Goal: Information Seeking & Learning: Learn about a topic

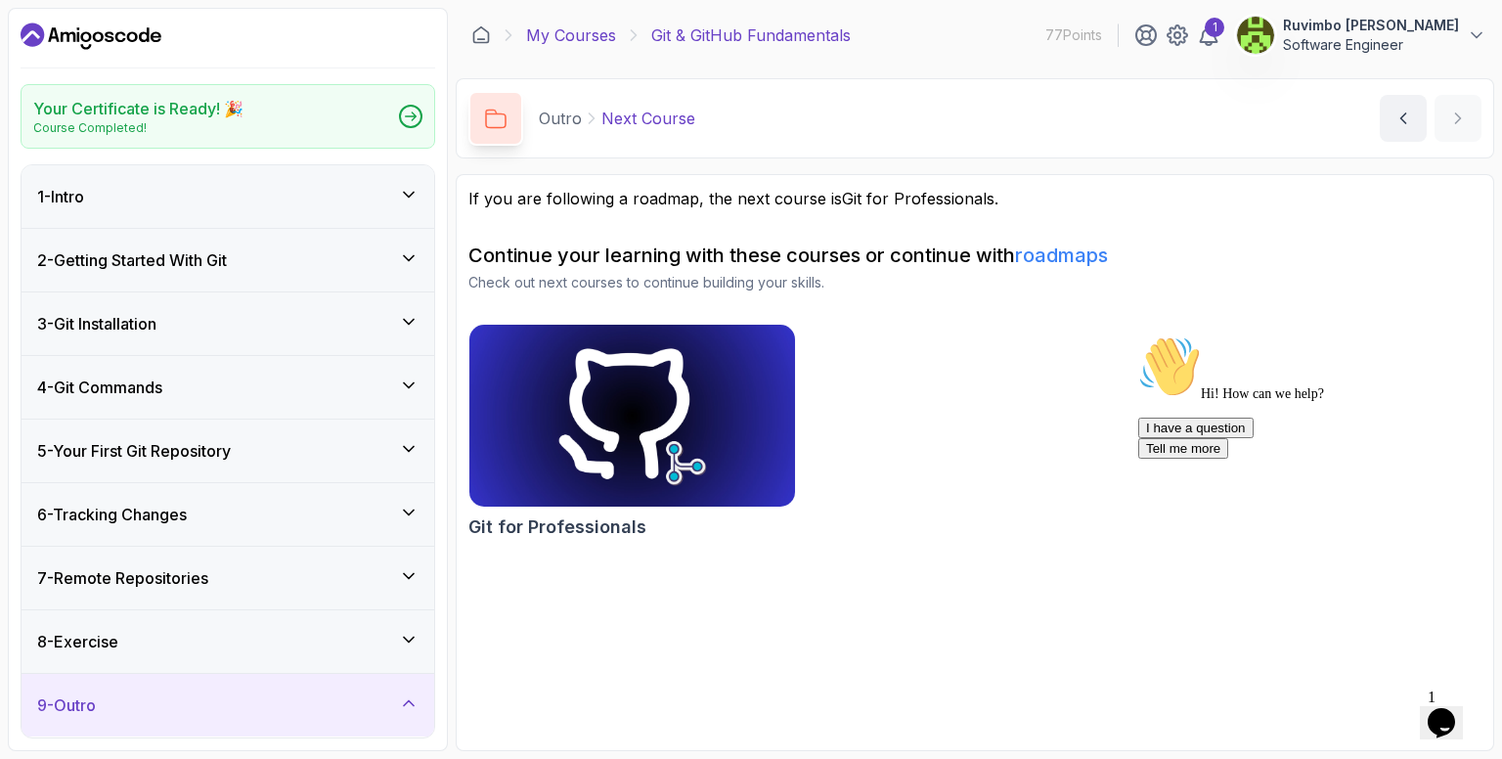
click at [592, 36] on link "My Courses" at bounding box center [571, 34] width 90 height 23
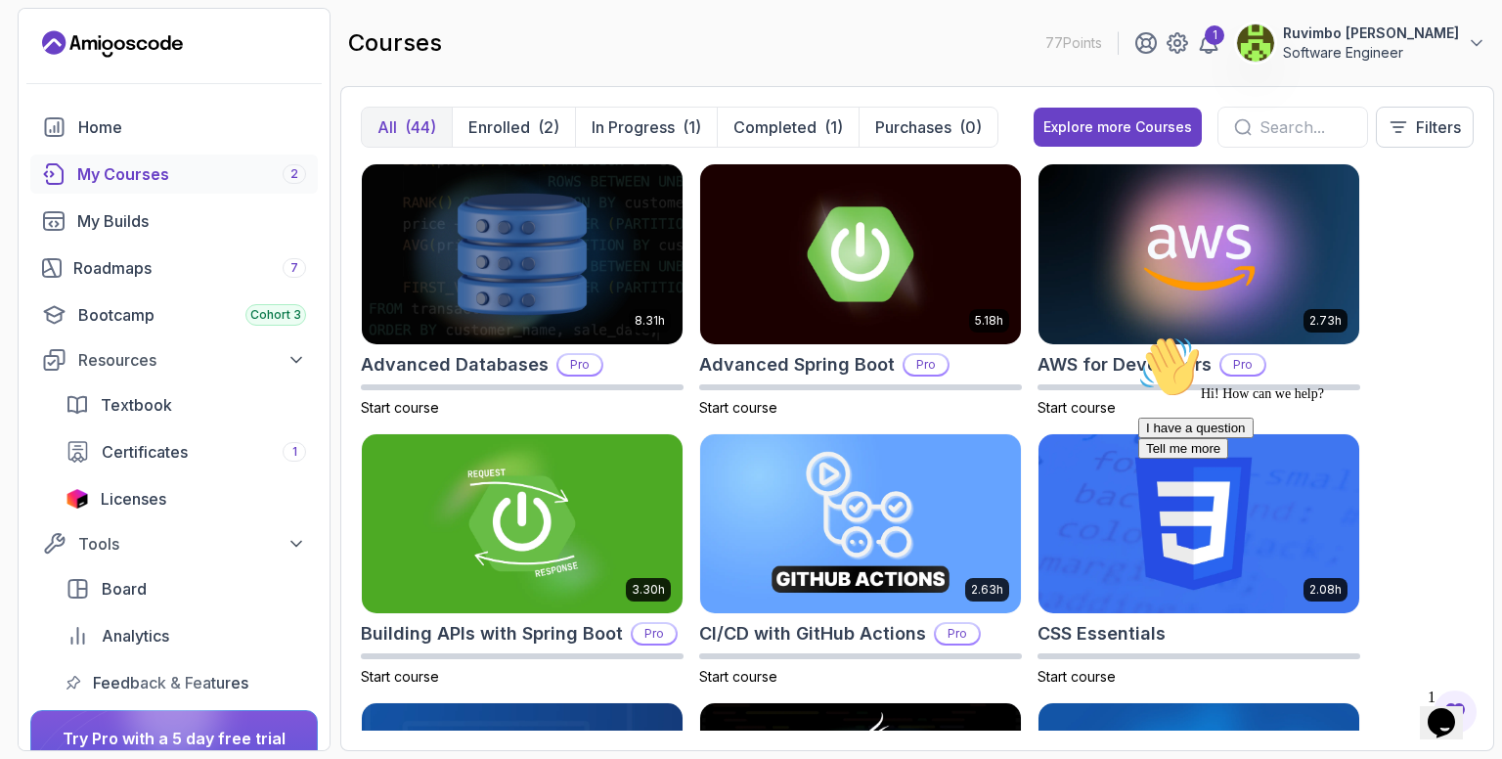
click at [177, 160] on link "My Courses 2" at bounding box center [174, 174] width 288 height 39
click at [145, 168] on div "My Courses 2" at bounding box center [191, 173] width 229 height 23
click at [92, 170] on div "My Courses 2" at bounding box center [191, 173] width 229 height 23
click at [502, 122] on p "Enrolled" at bounding box center [500, 126] width 62 height 23
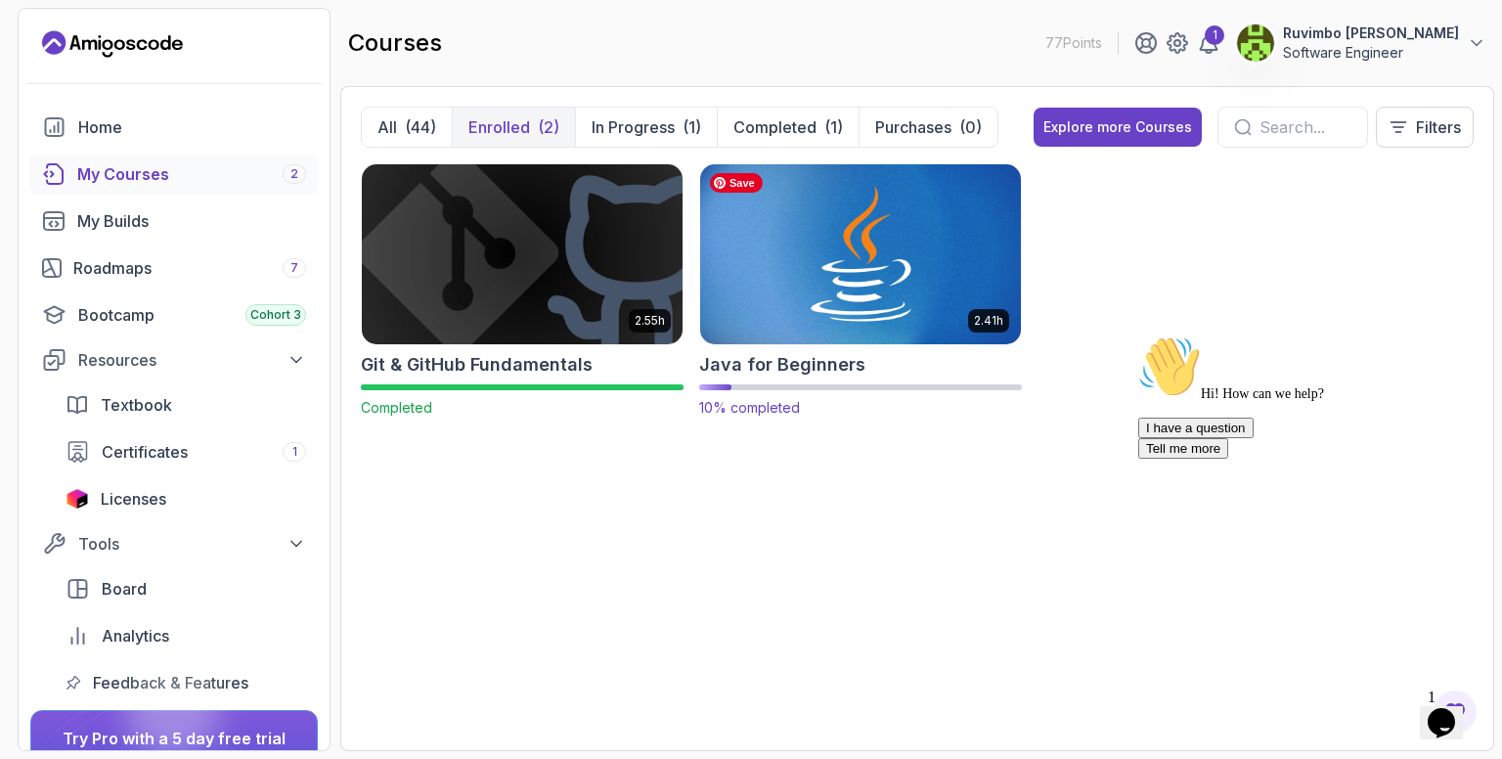
click at [853, 220] on img at bounding box center [860, 253] width 336 height 189
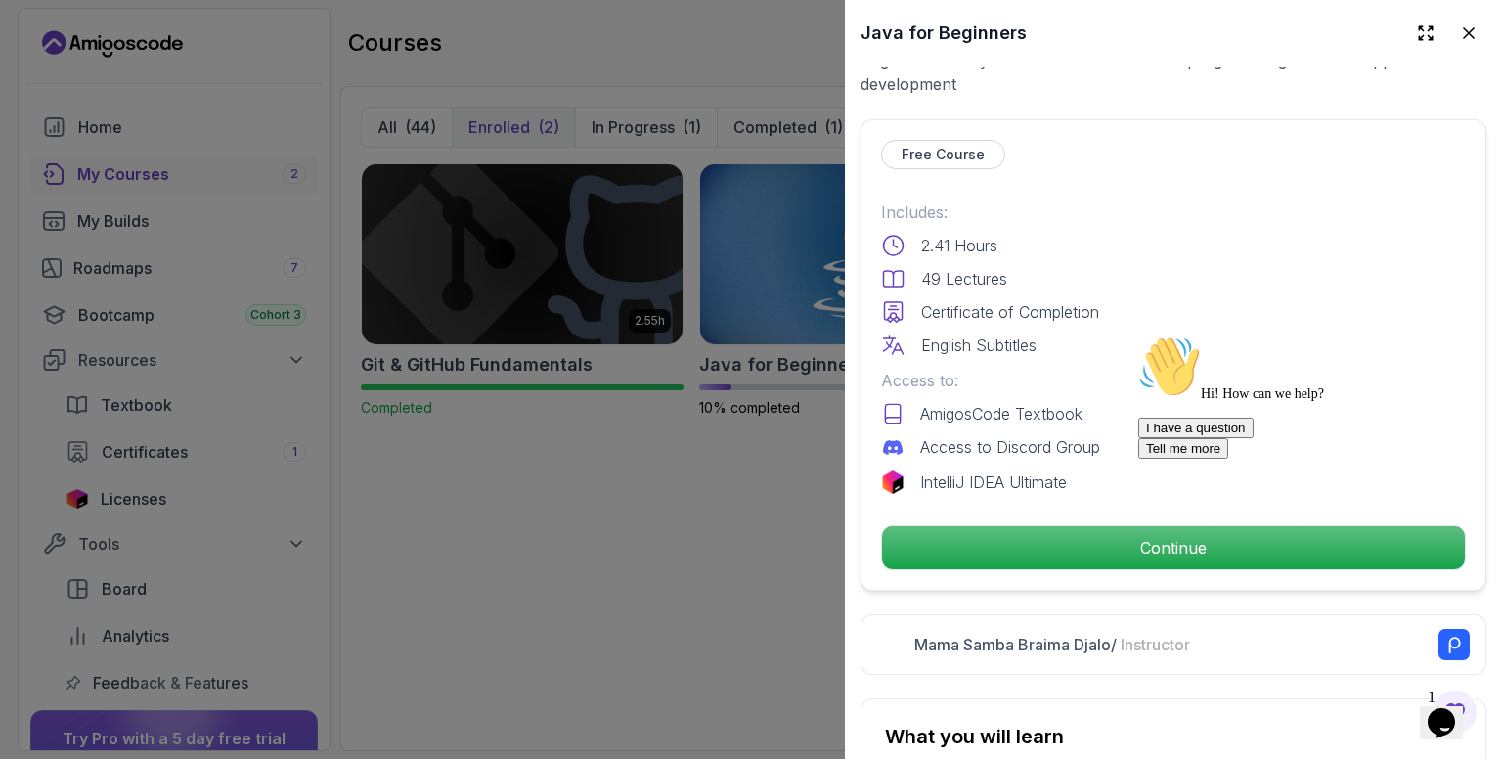
scroll to position [587, 0]
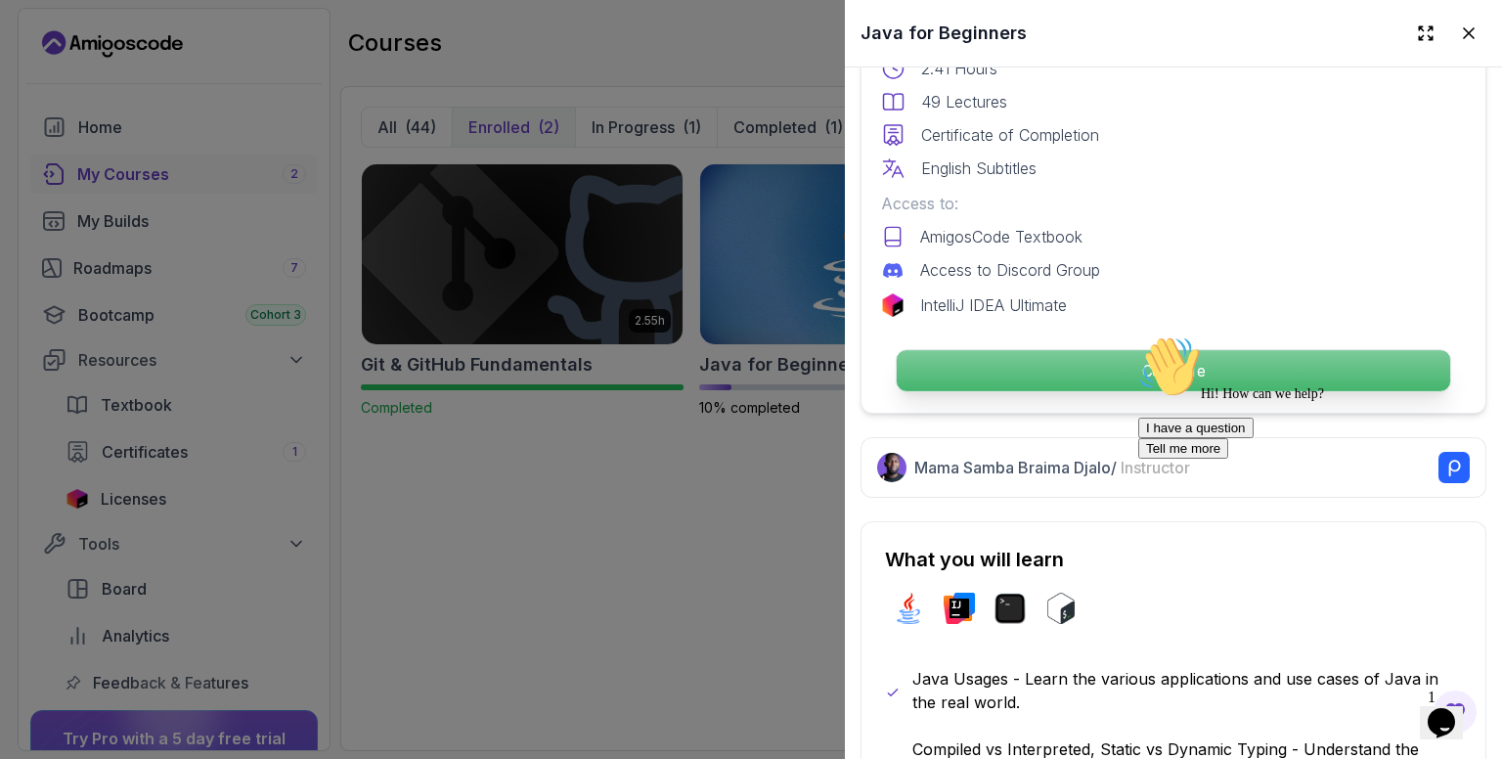
click at [1056, 357] on p "Continue" at bounding box center [1174, 370] width 554 height 41
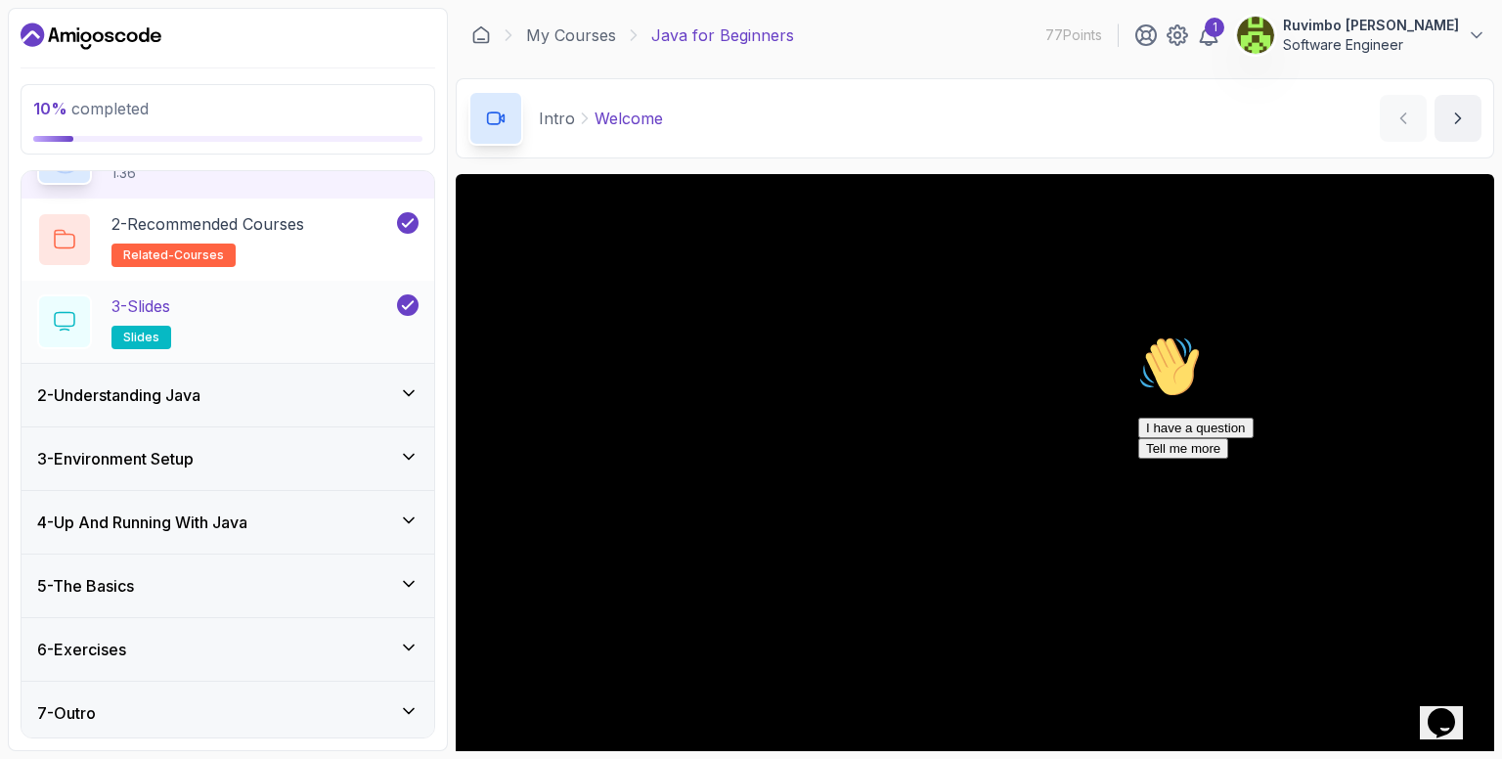
scroll to position [121, 0]
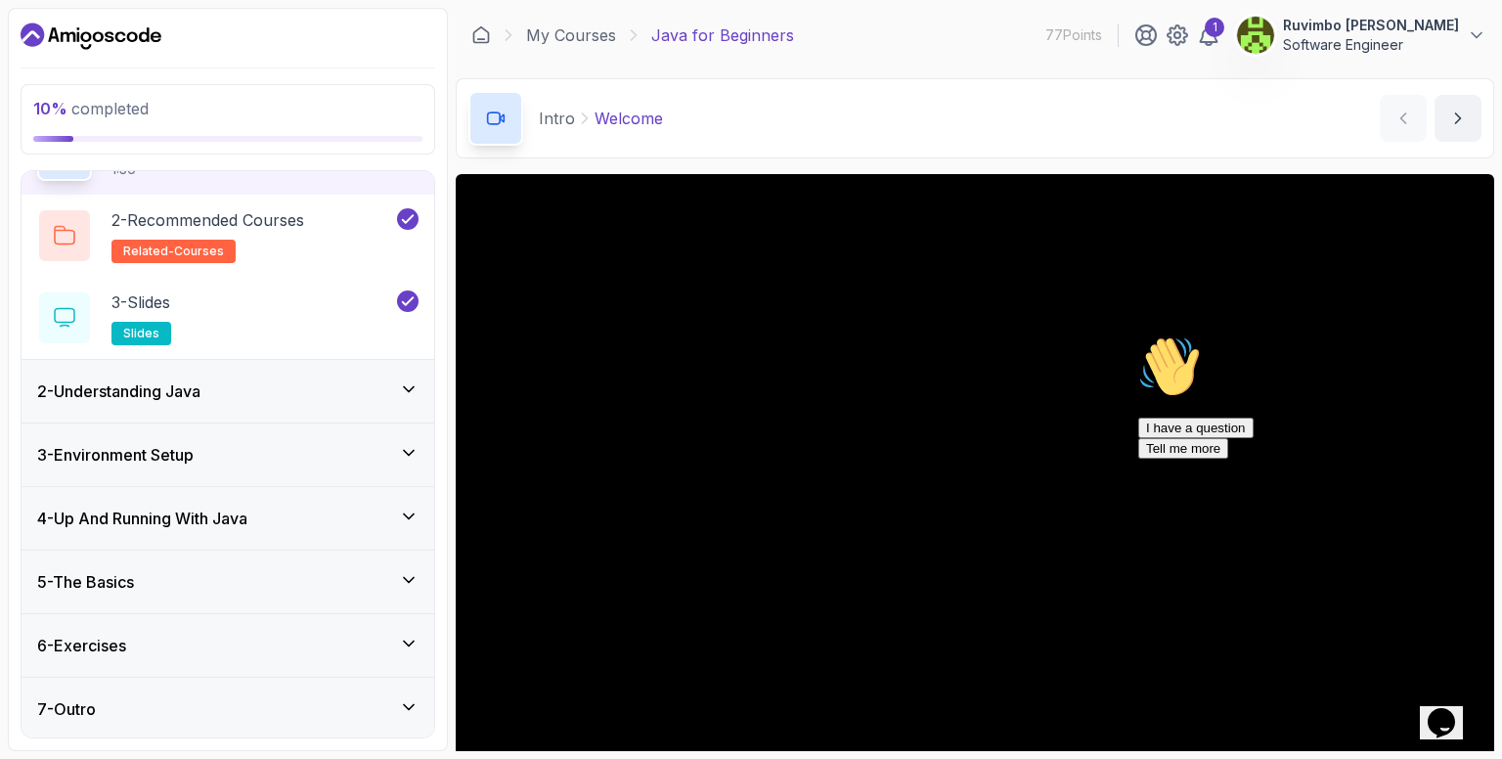
click at [365, 392] on div "2 - Understanding Java" at bounding box center [227, 390] width 381 height 23
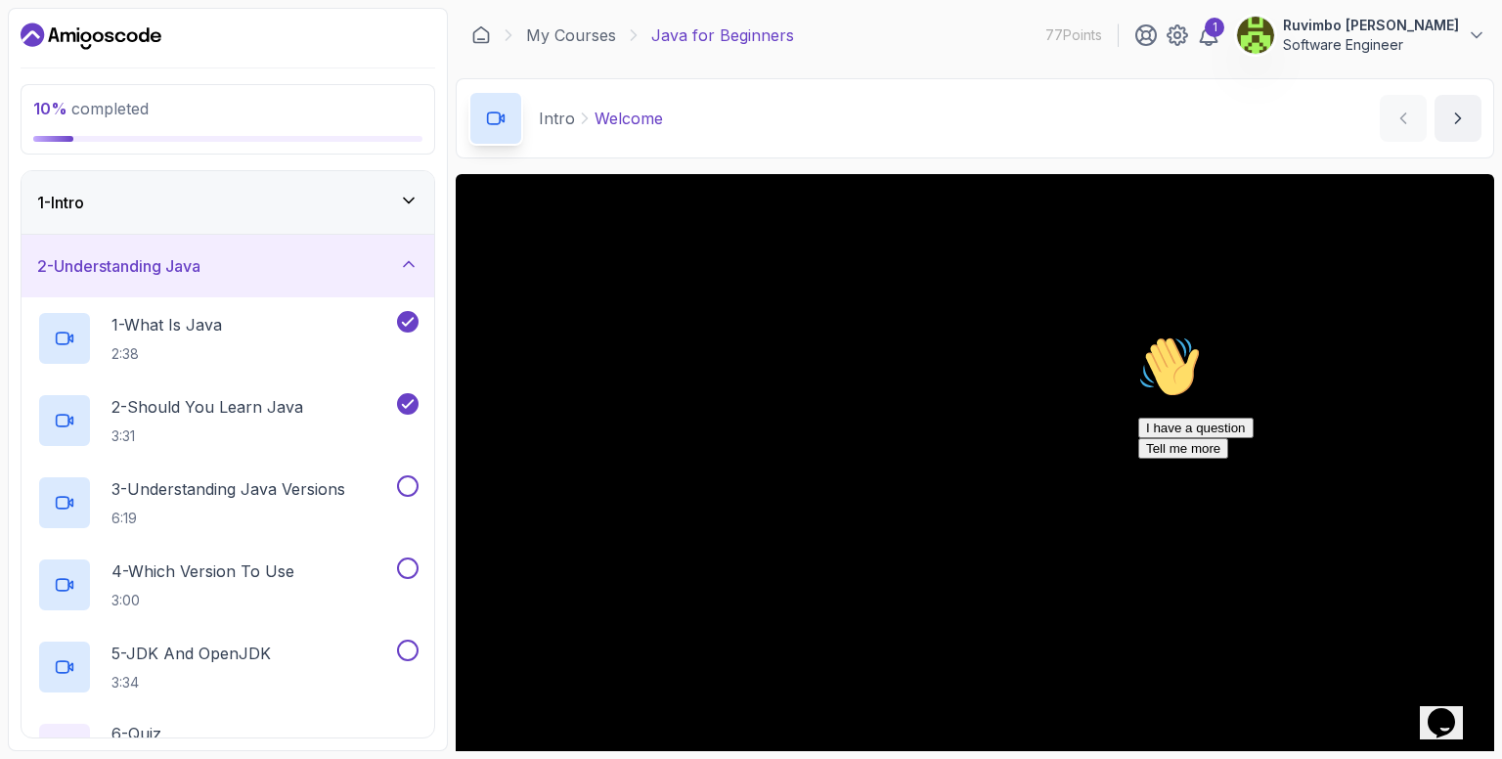
scroll to position [98, 0]
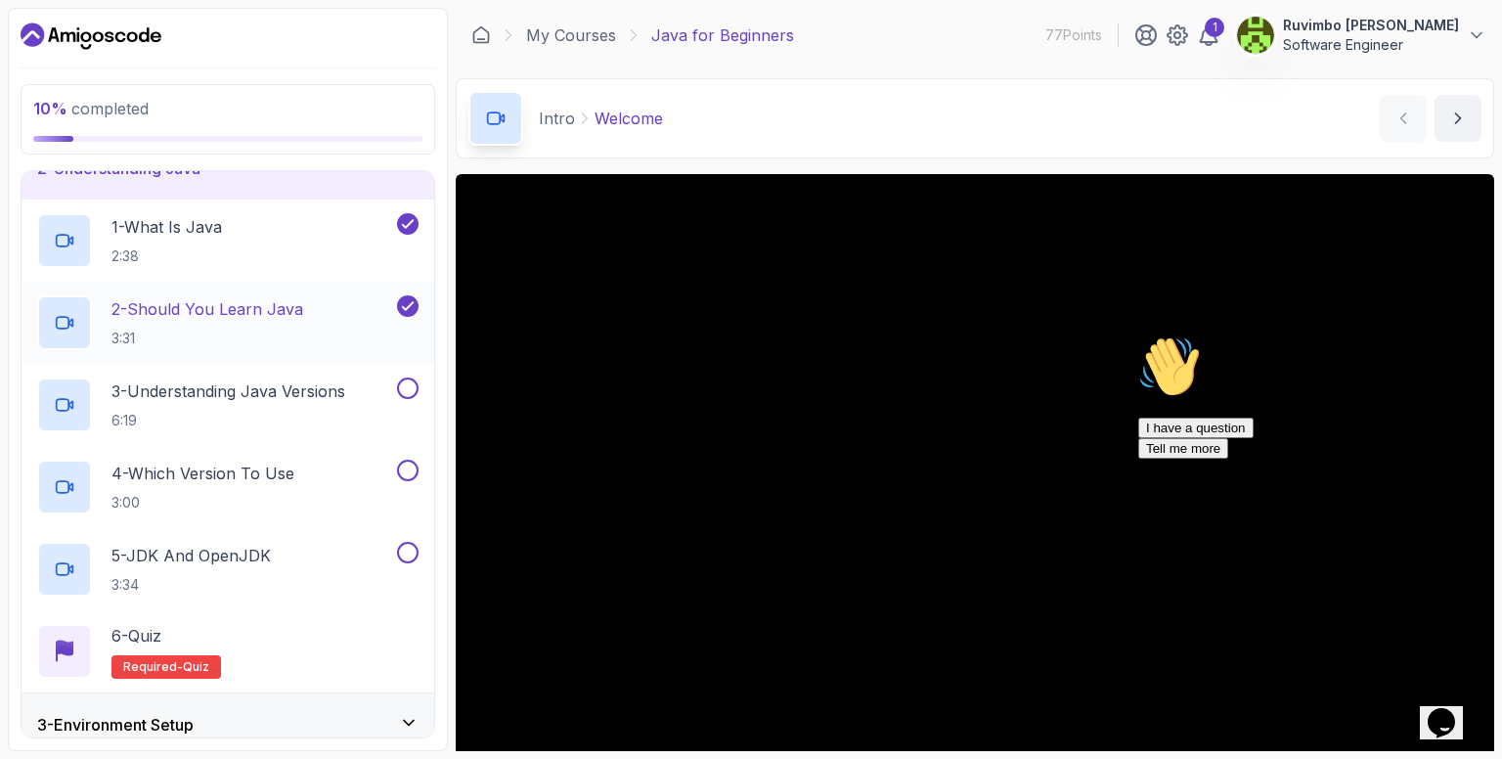
click at [322, 334] on div "2 - Should You Learn Java 3:31" at bounding box center [215, 322] width 356 height 55
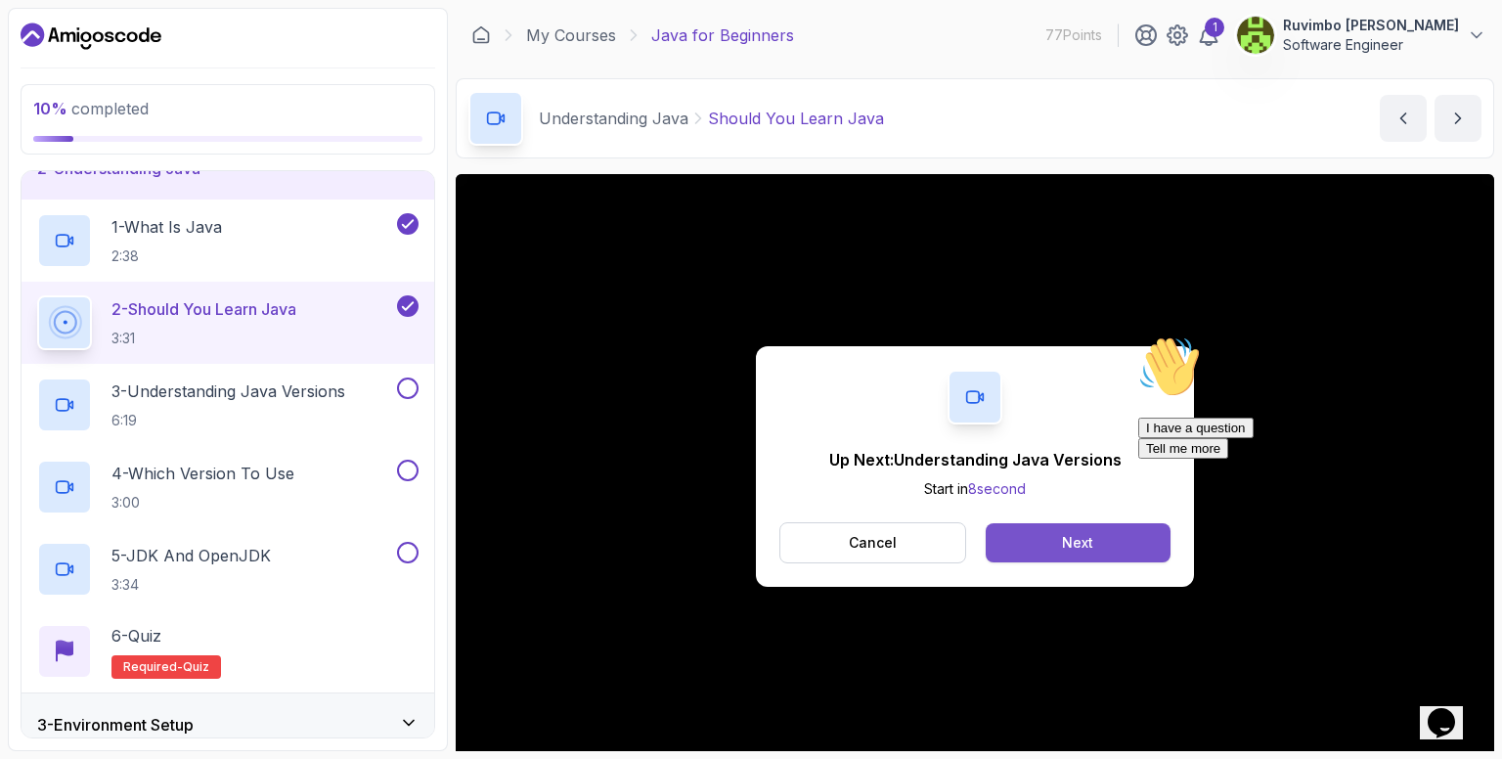
click at [1088, 541] on div "Next" at bounding box center [1077, 543] width 31 height 20
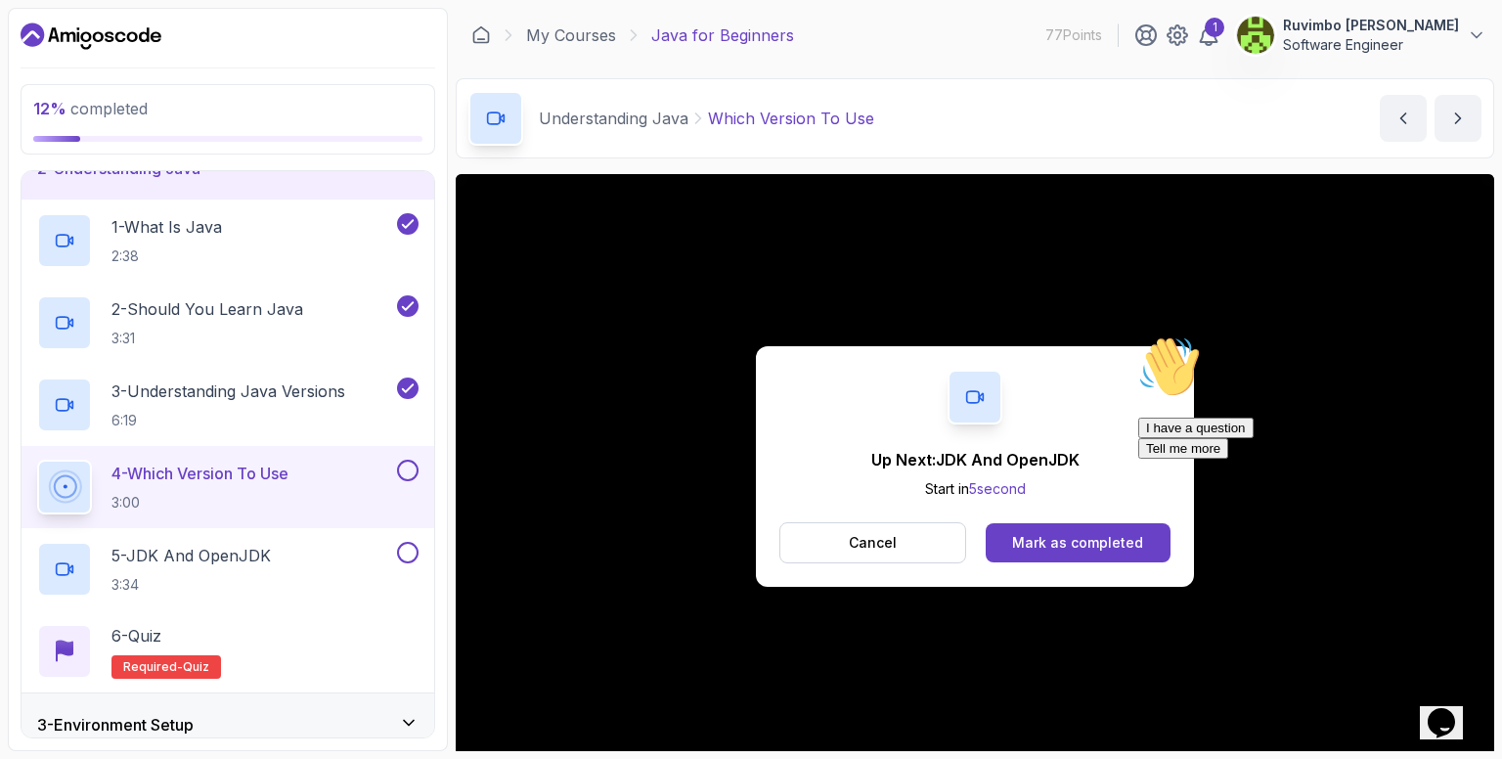
click at [1138, 335] on icon "Chat attention grabber" at bounding box center [1138, 335] width 0 height 0
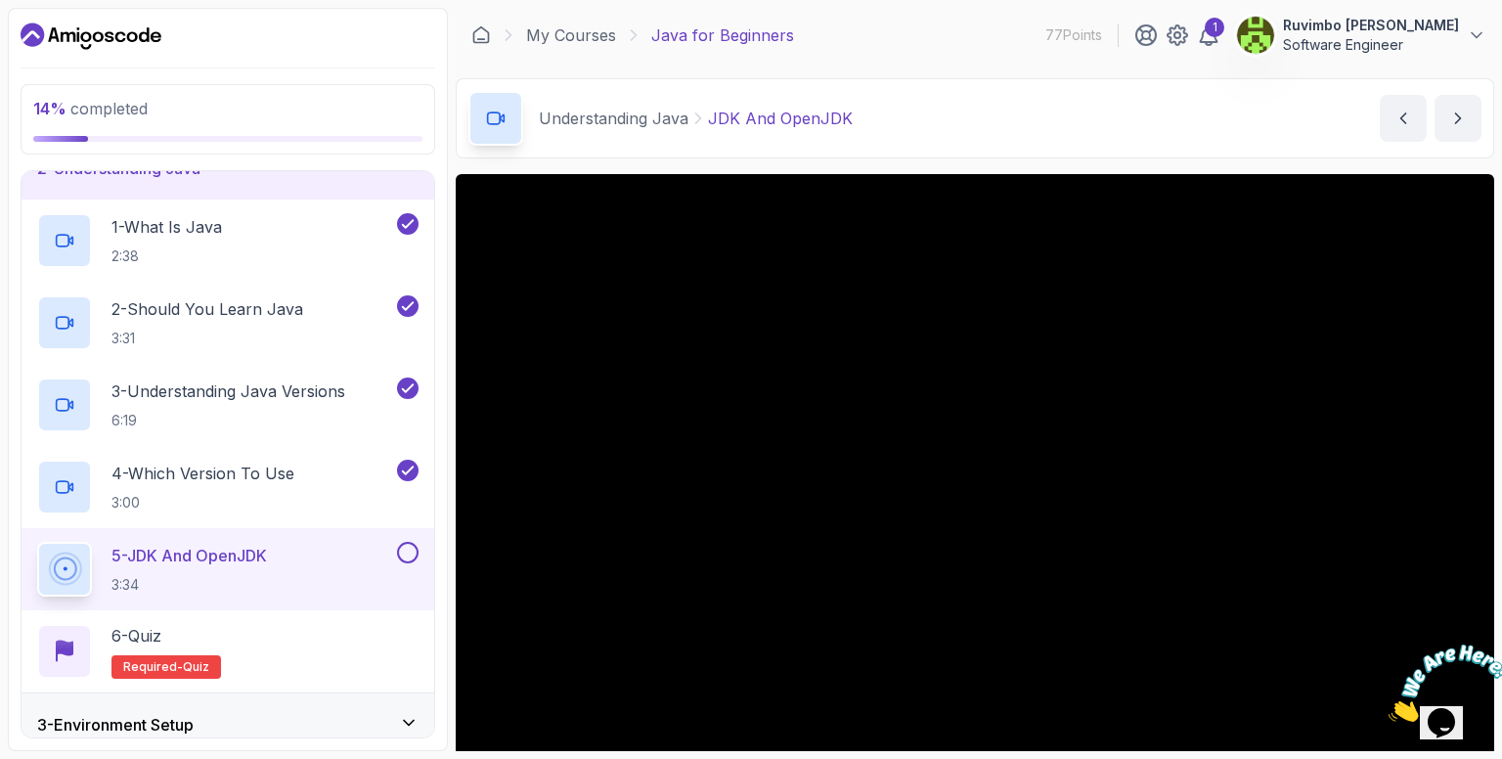
click at [1039, 431] on div at bounding box center [975, 466] width 1039 height 584
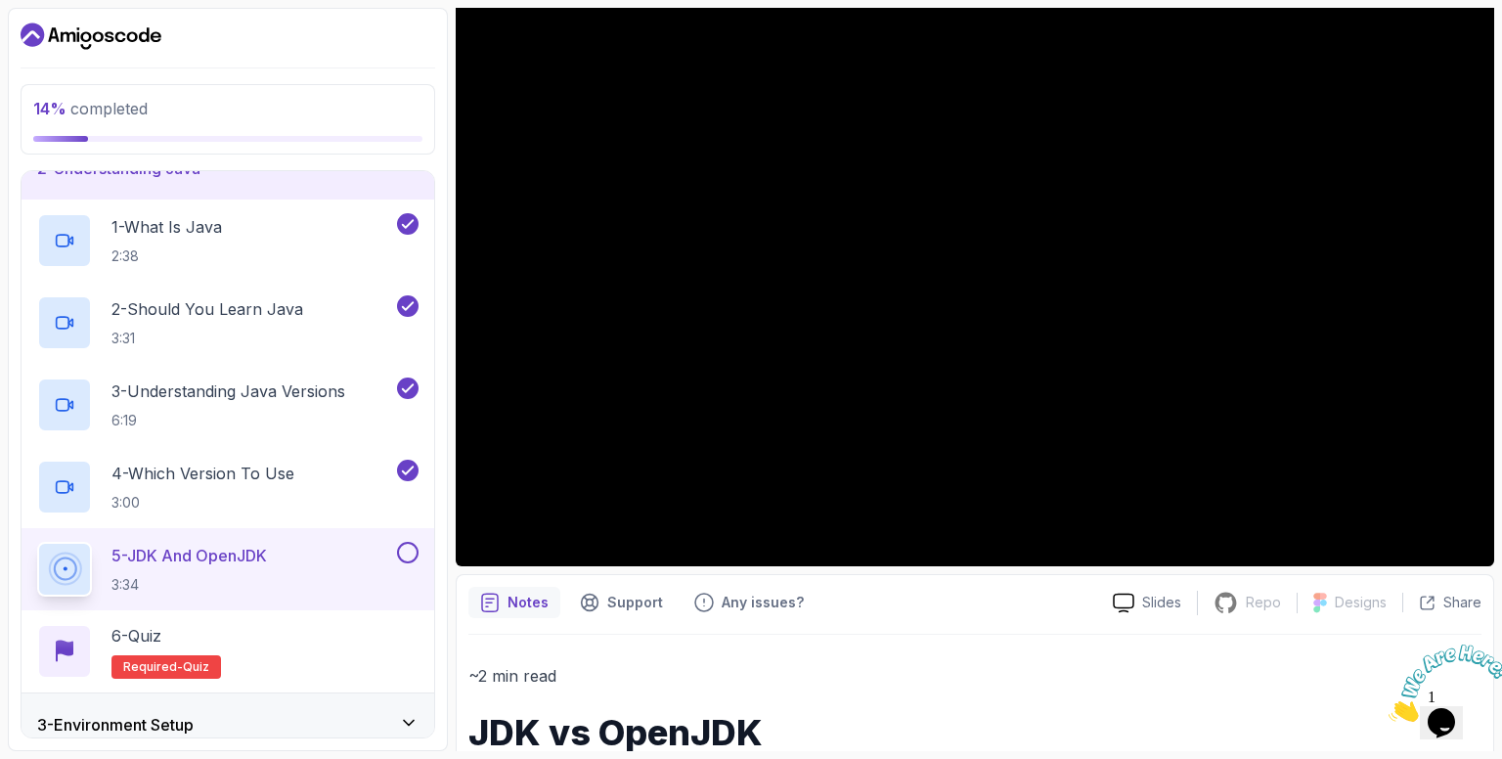
scroll to position [196, 0]
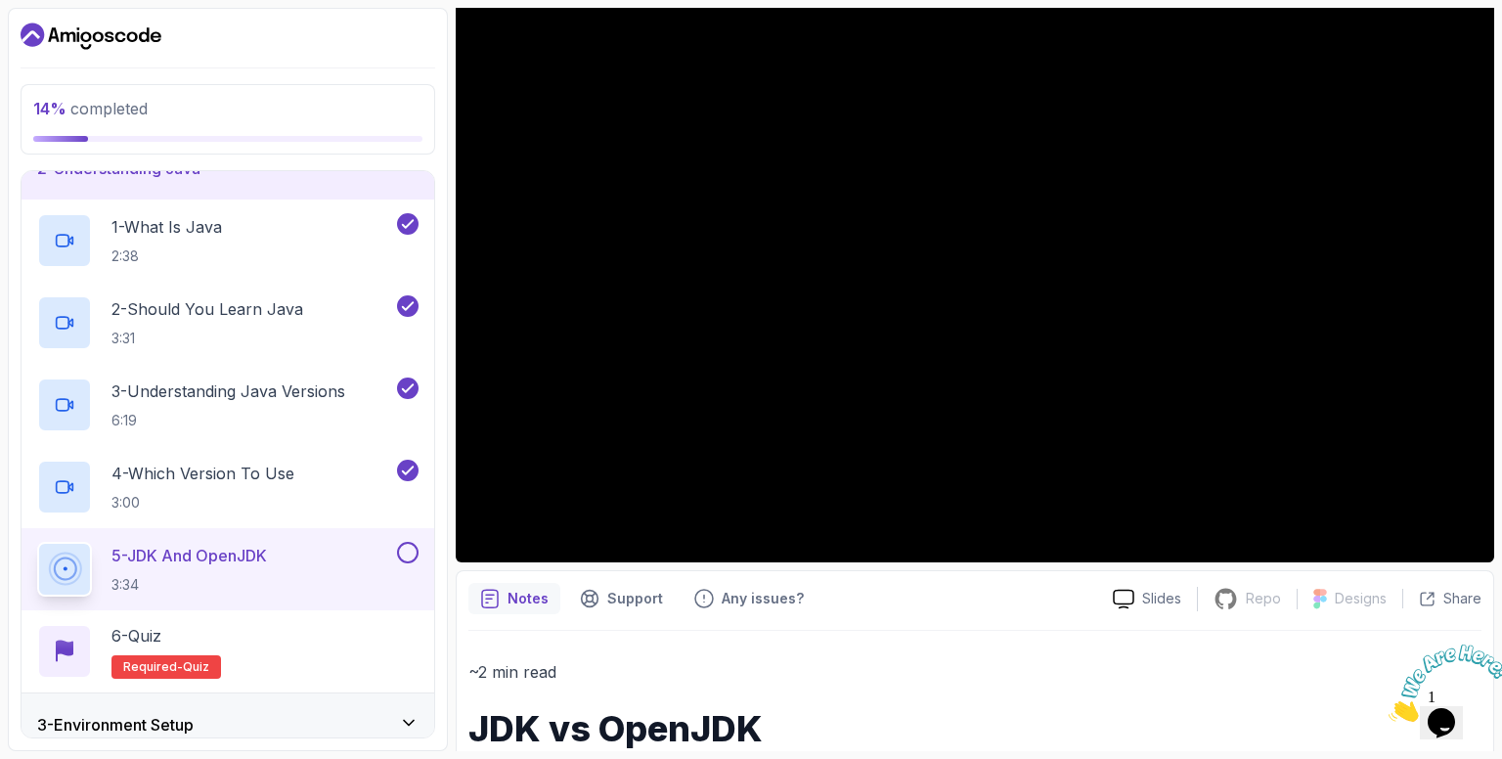
click at [890, 292] on div at bounding box center [975, 270] width 1039 height 584
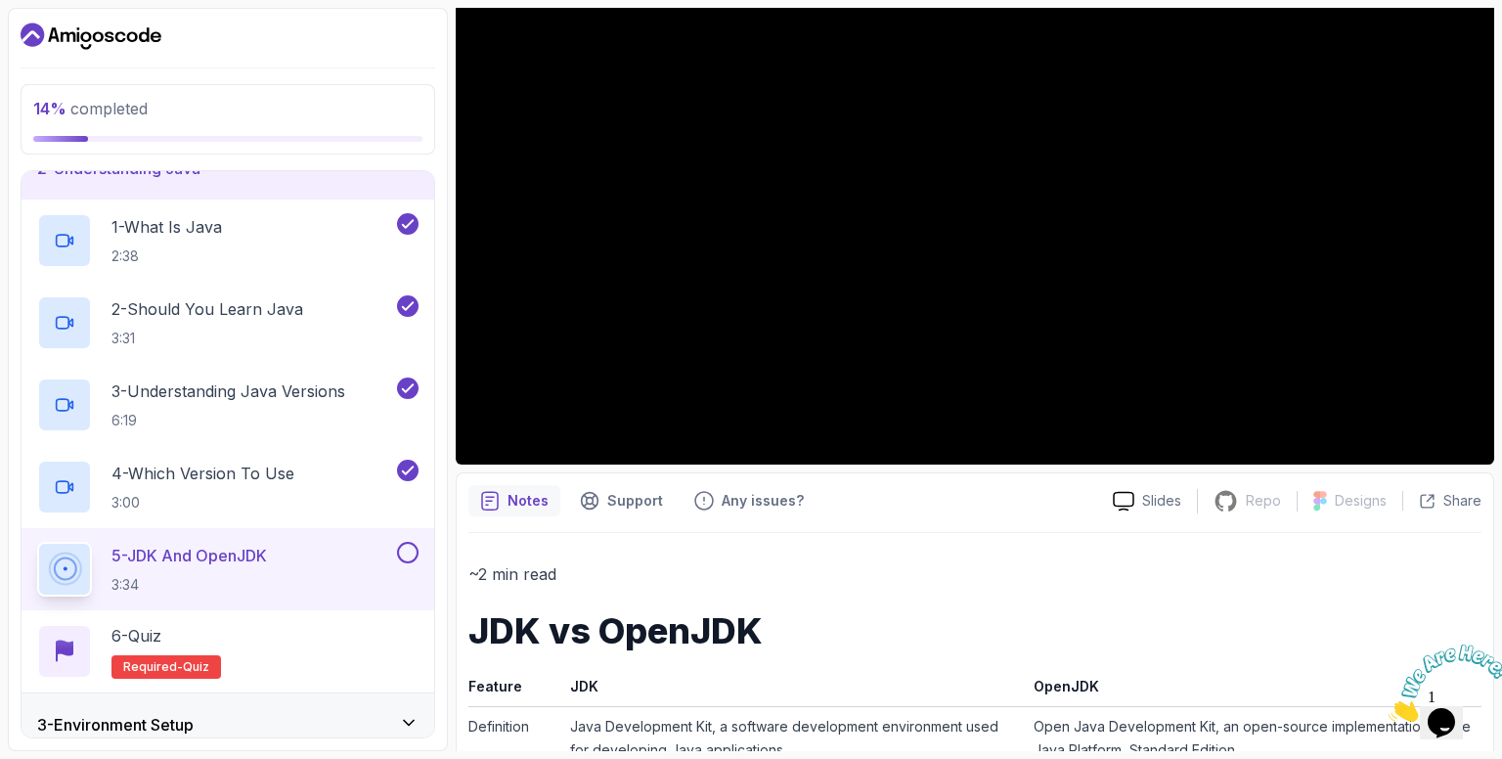
scroll to position [98, 0]
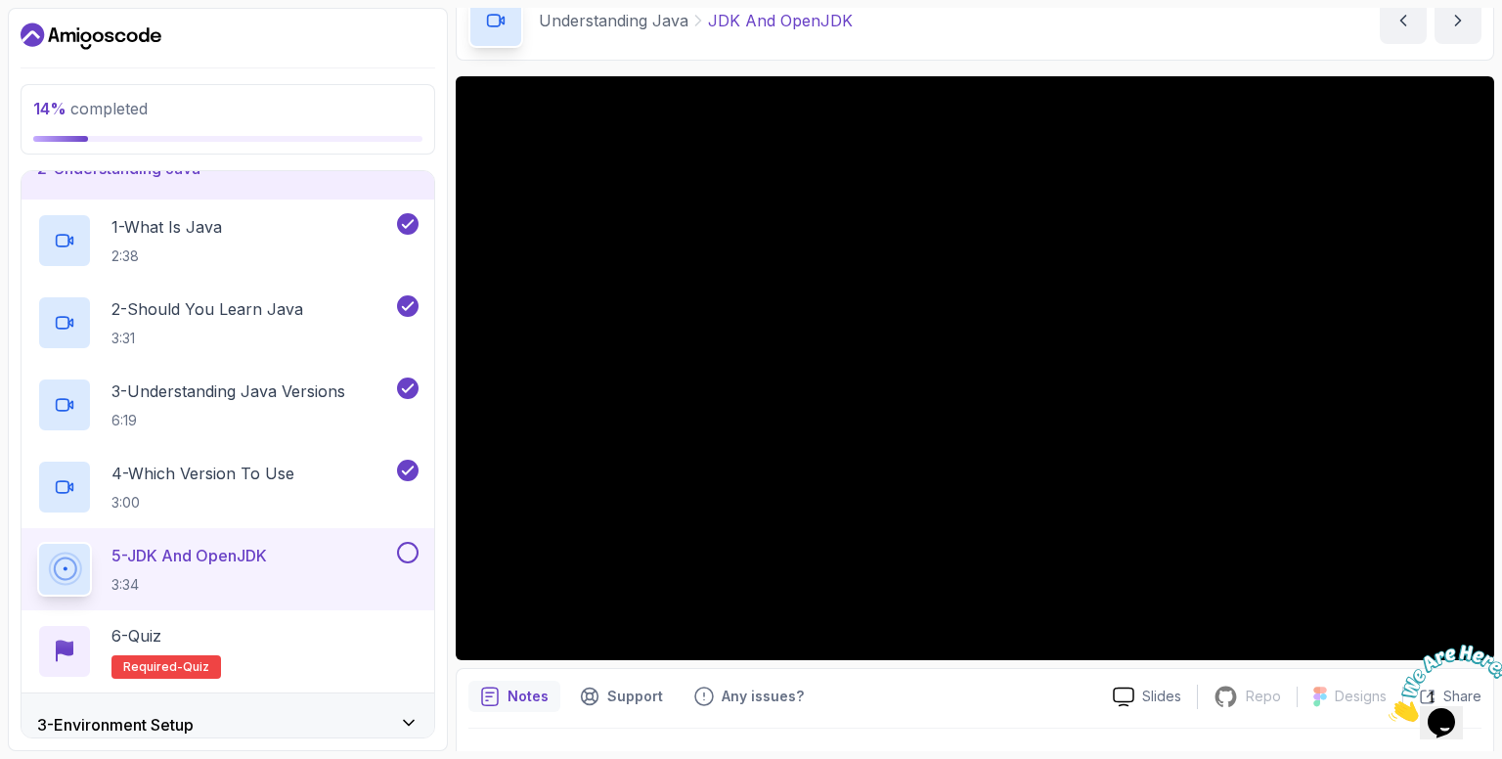
click at [223, 553] on p "5 - JDK And OpenJDK" at bounding box center [190, 555] width 156 height 23
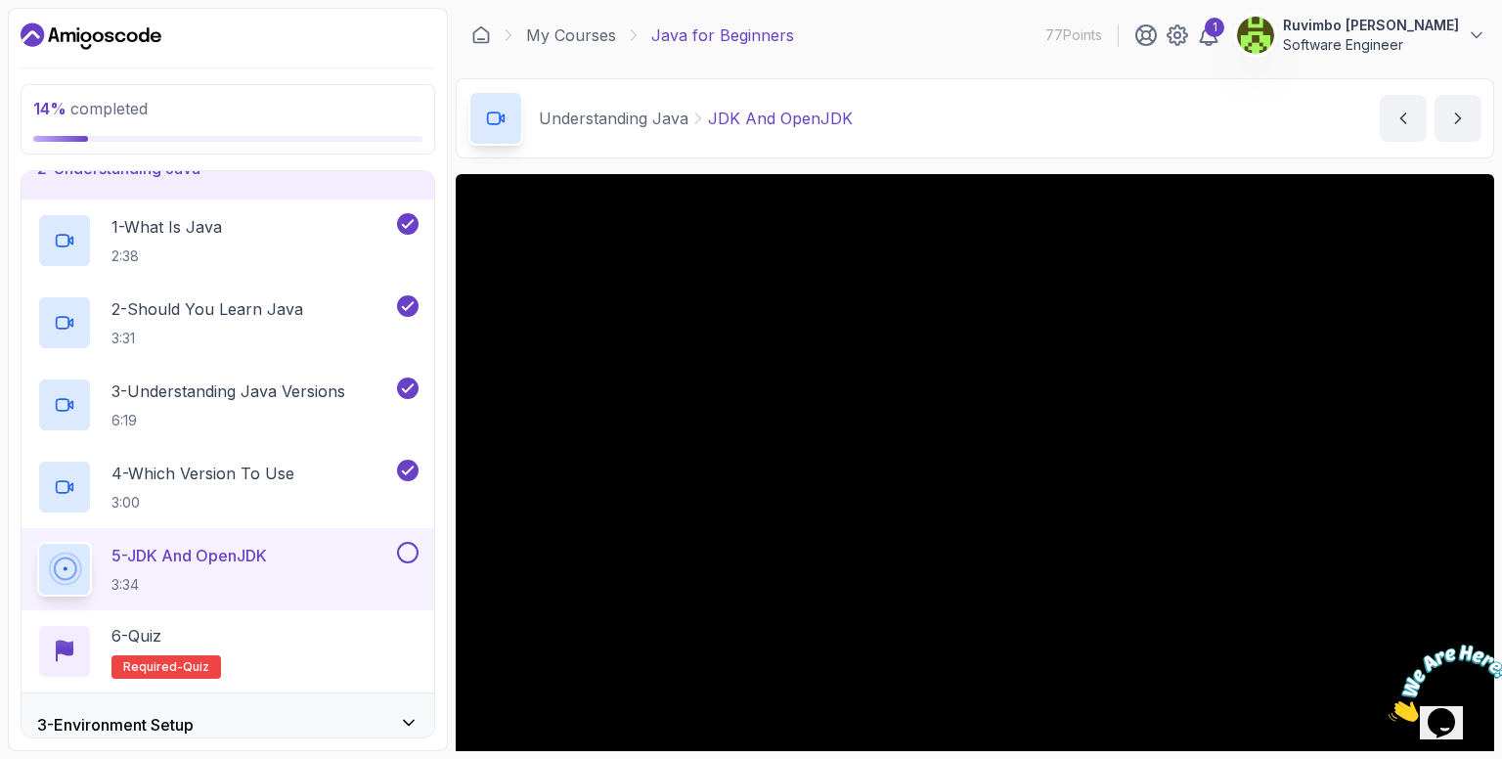
scroll to position [0, 0]
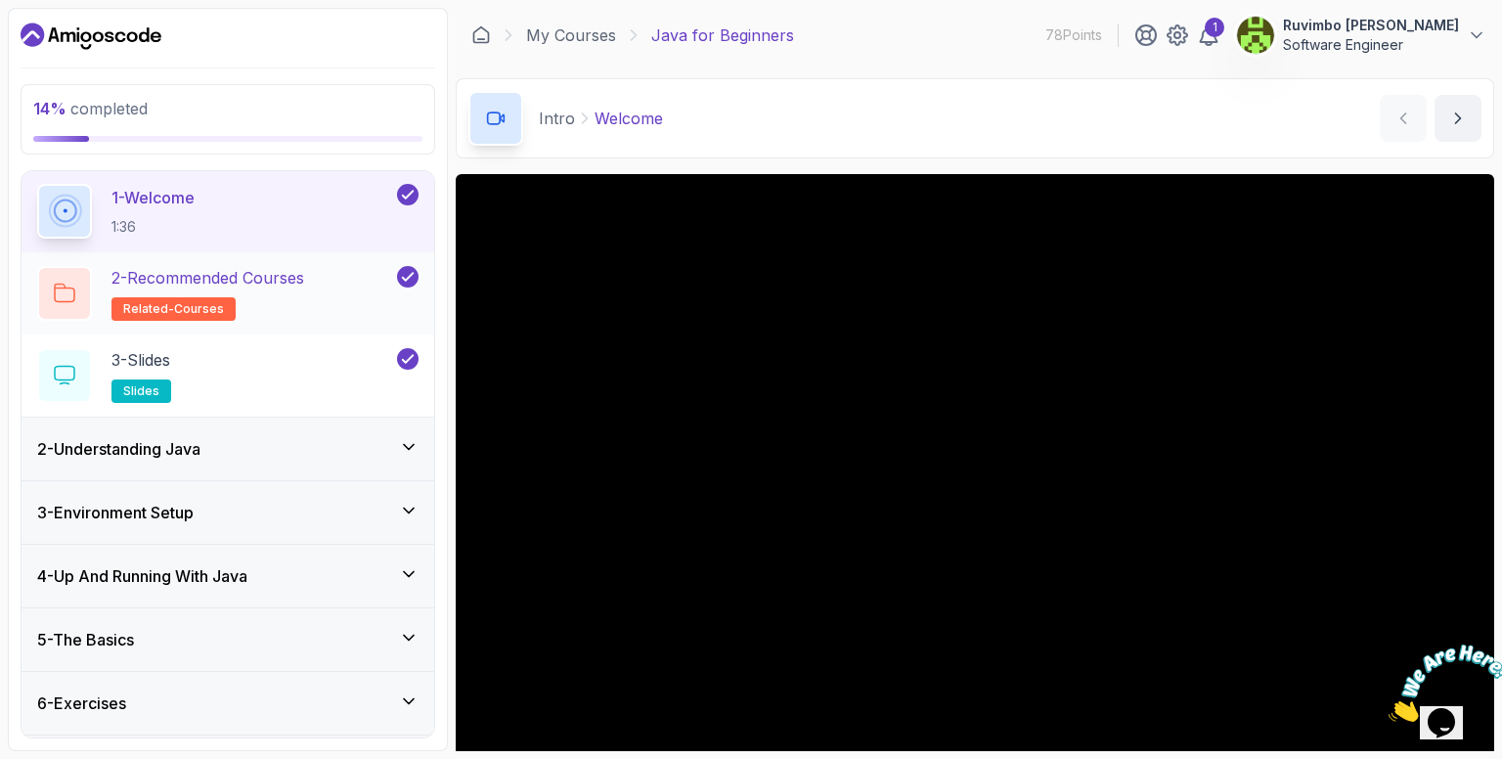
scroll to position [121, 0]
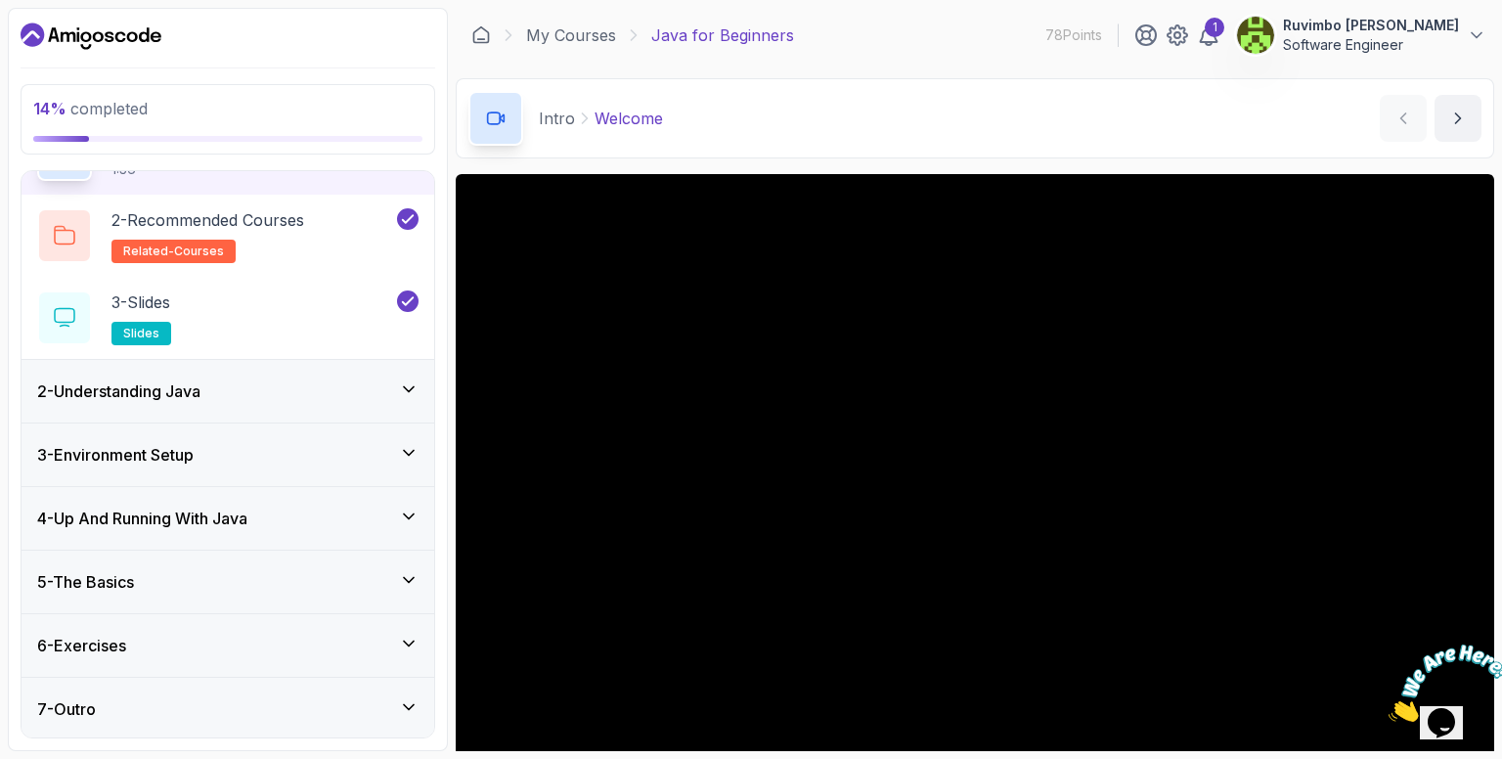
click at [220, 387] on div "2 - Understanding Java" at bounding box center [227, 390] width 381 height 23
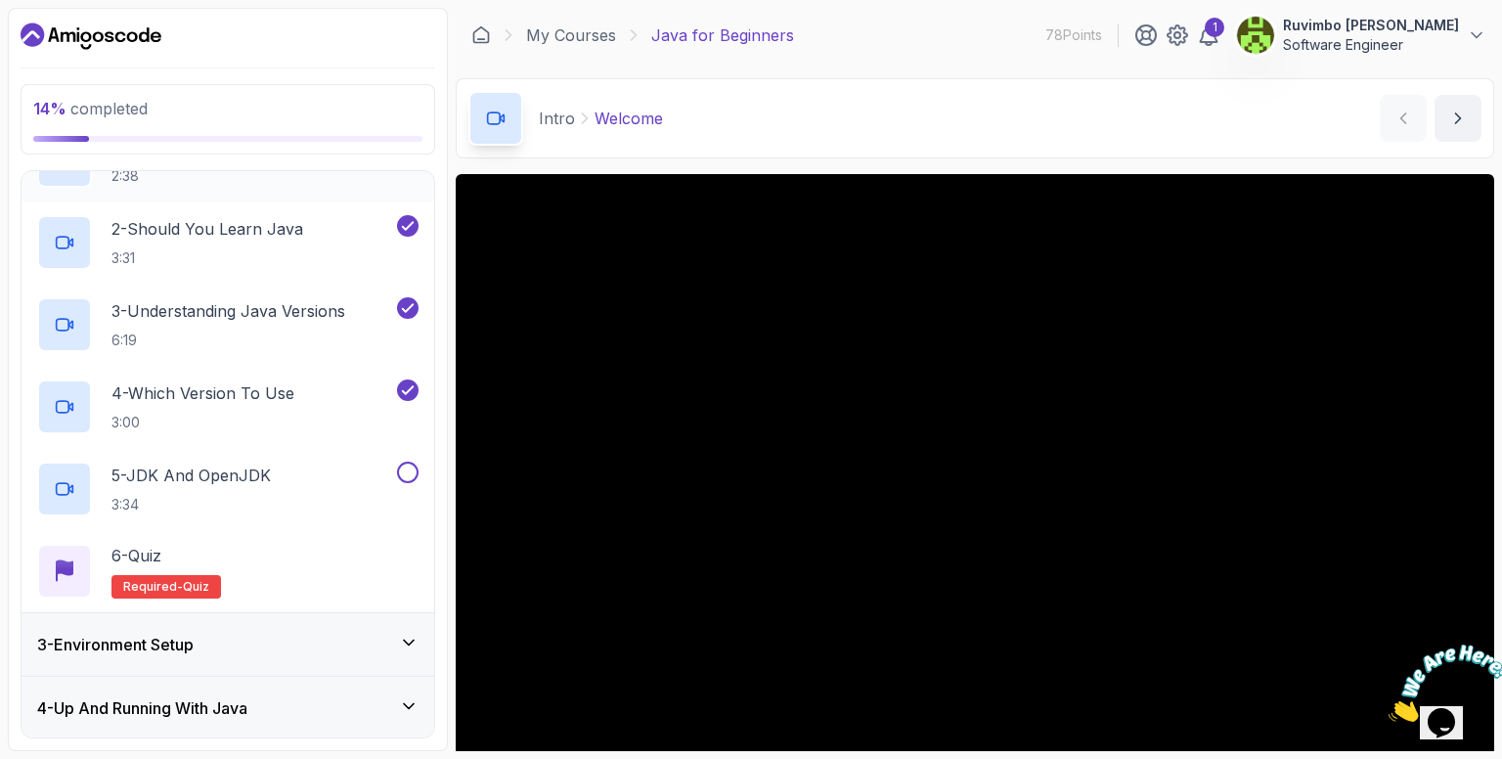
scroll to position [368, 0]
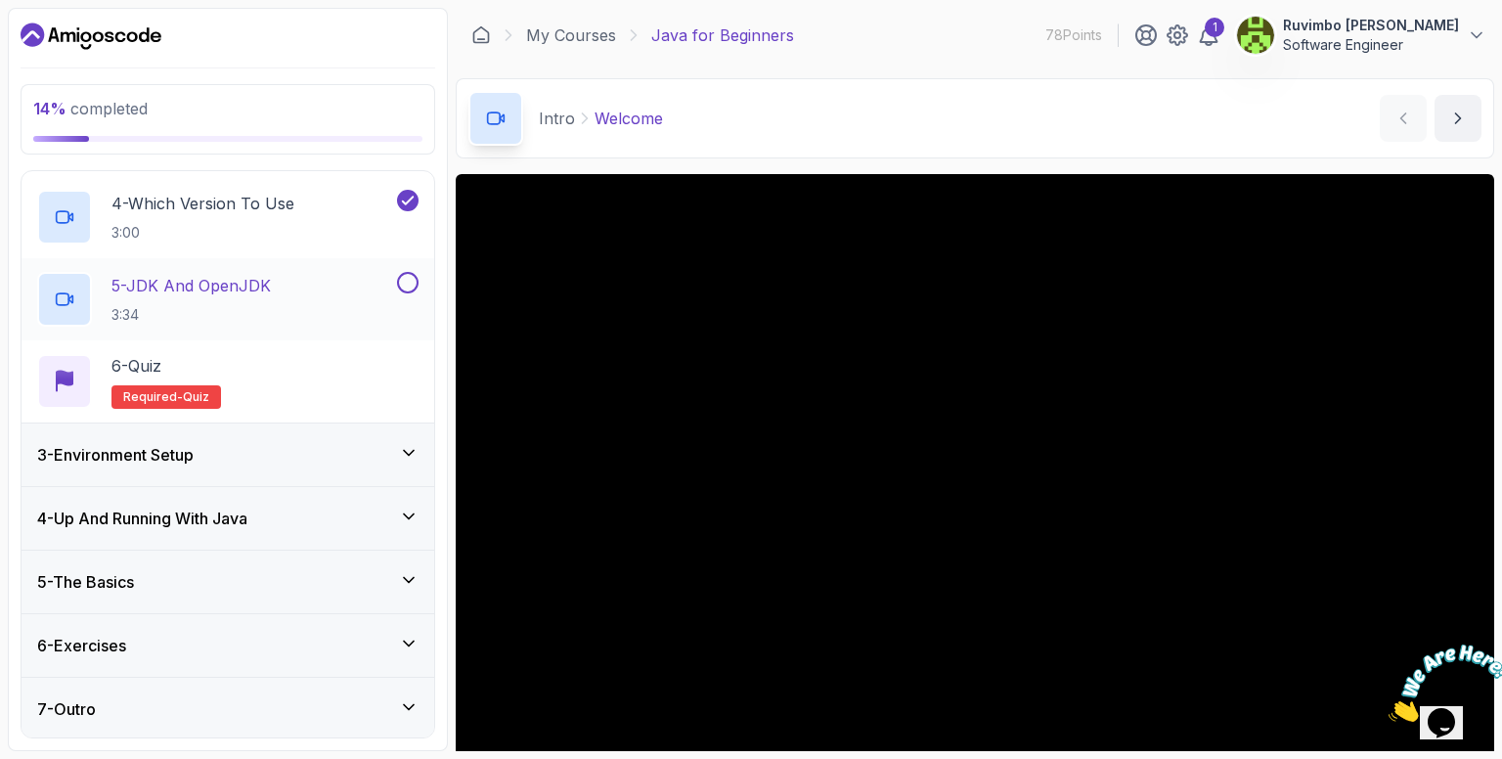
click at [239, 281] on p "5 - JDK And OpenJDK" at bounding box center [191, 285] width 159 height 23
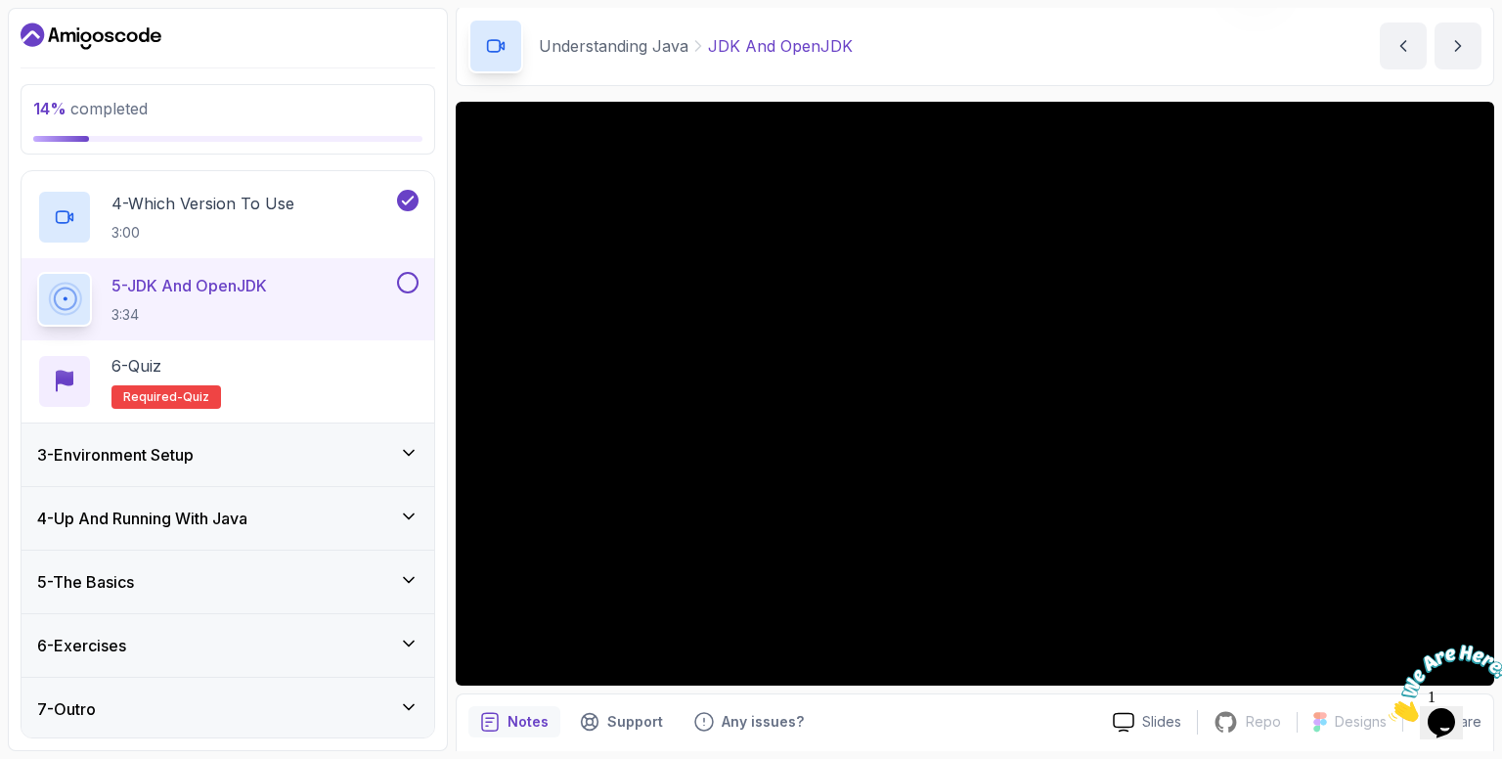
scroll to position [98, 0]
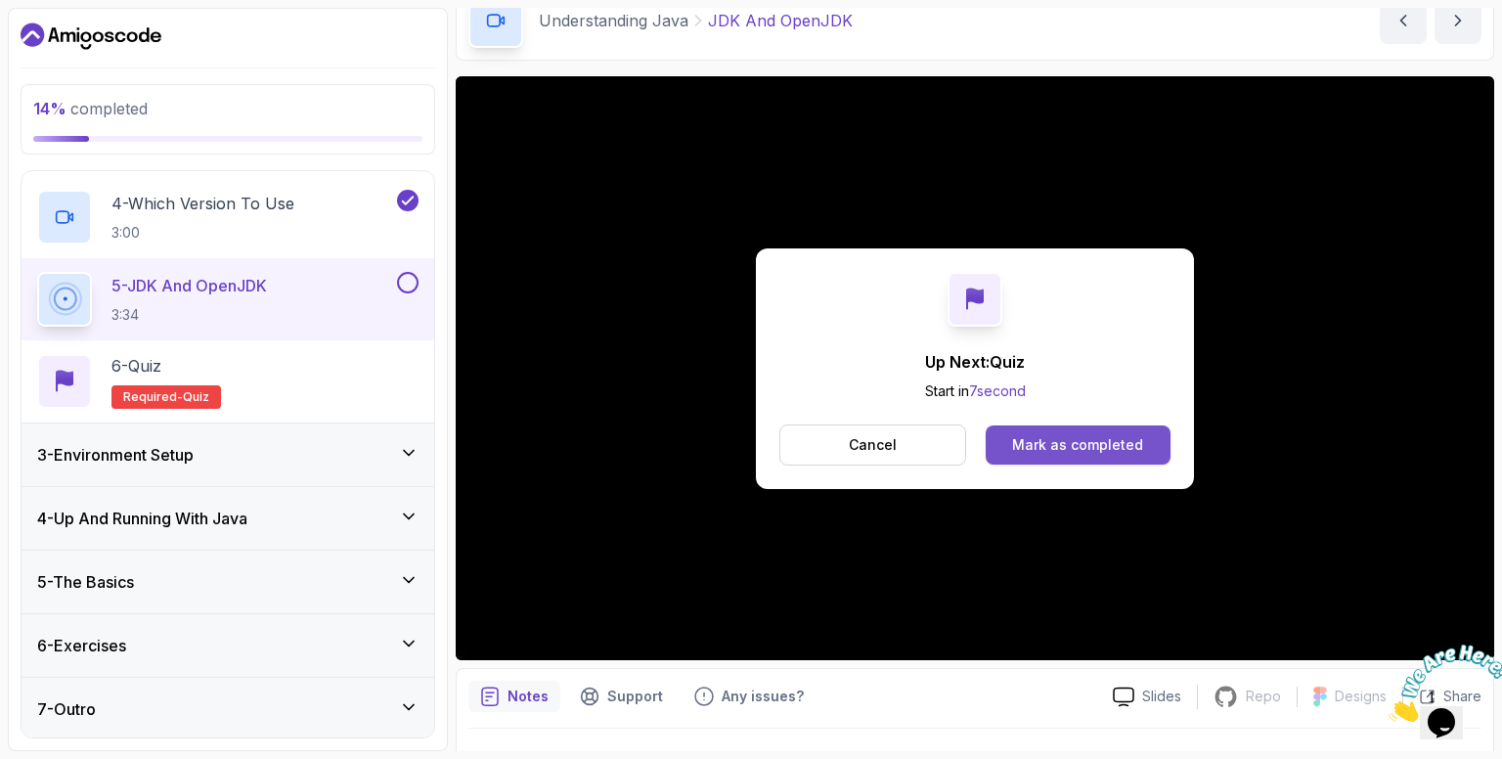
click at [1075, 444] on div "Mark as completed" at bounding box center [1077, 445] width 131 height 20
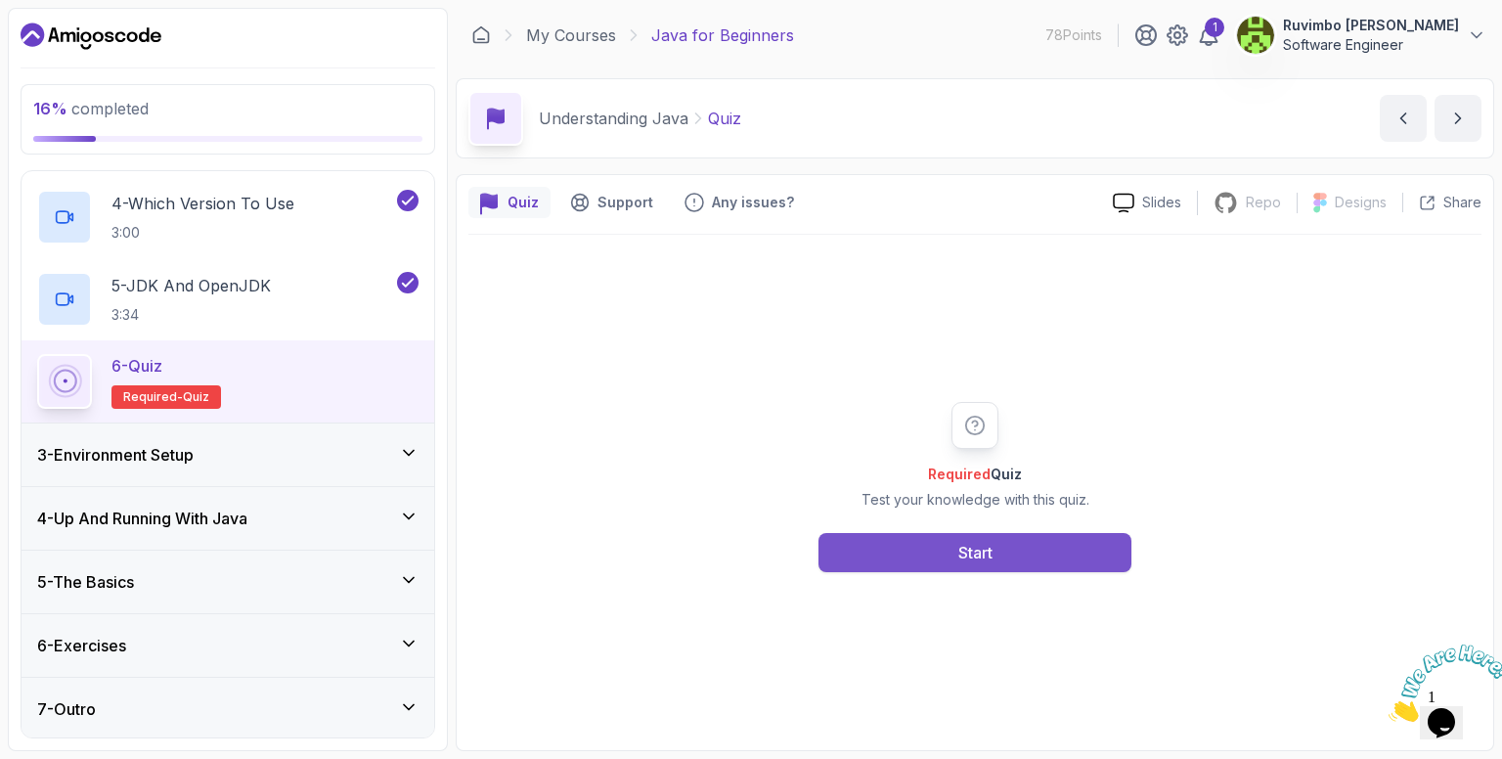
click at [1013, 551] on button "Start" at bounding box center [975, 552] width 313 height 39
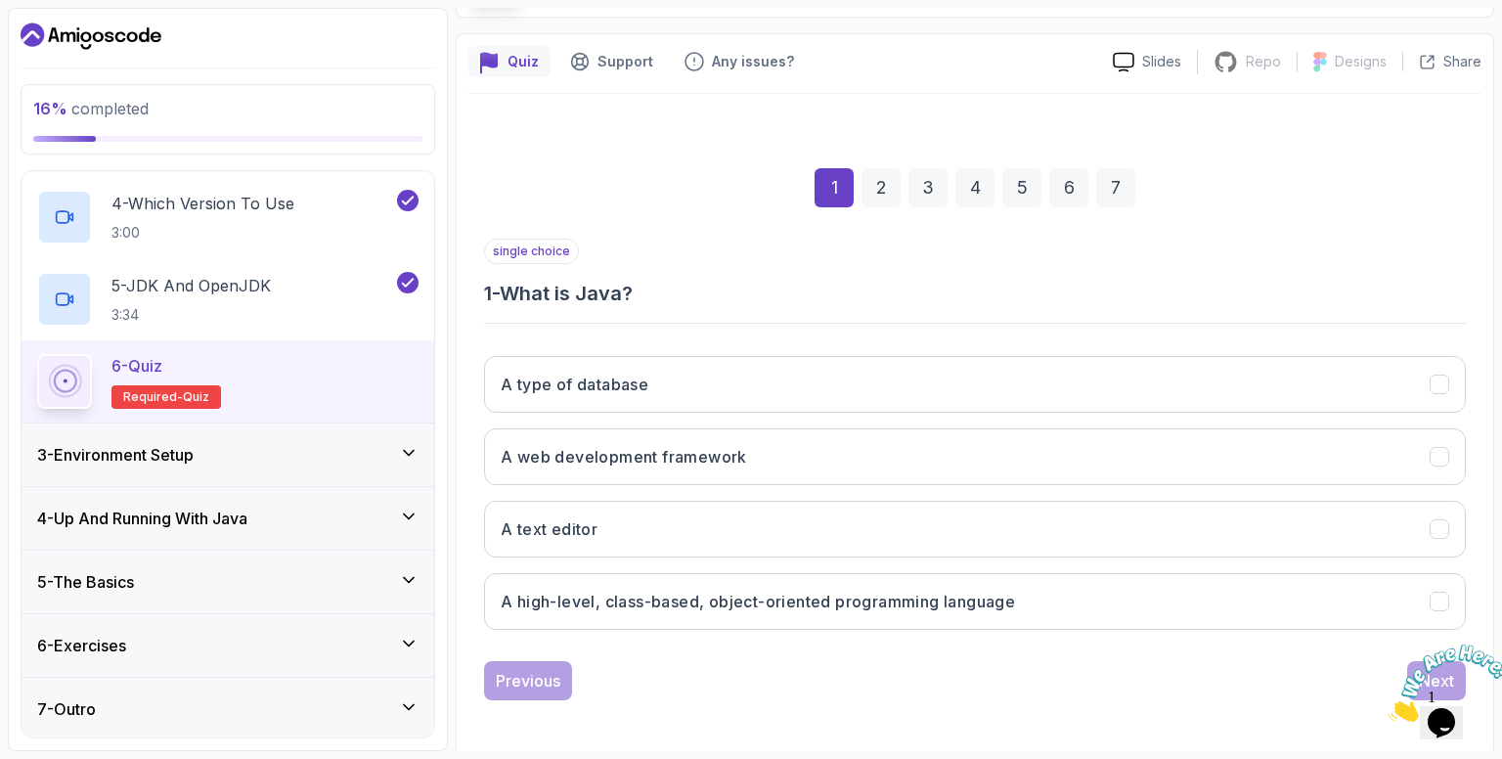
scroll to position [143, 0]
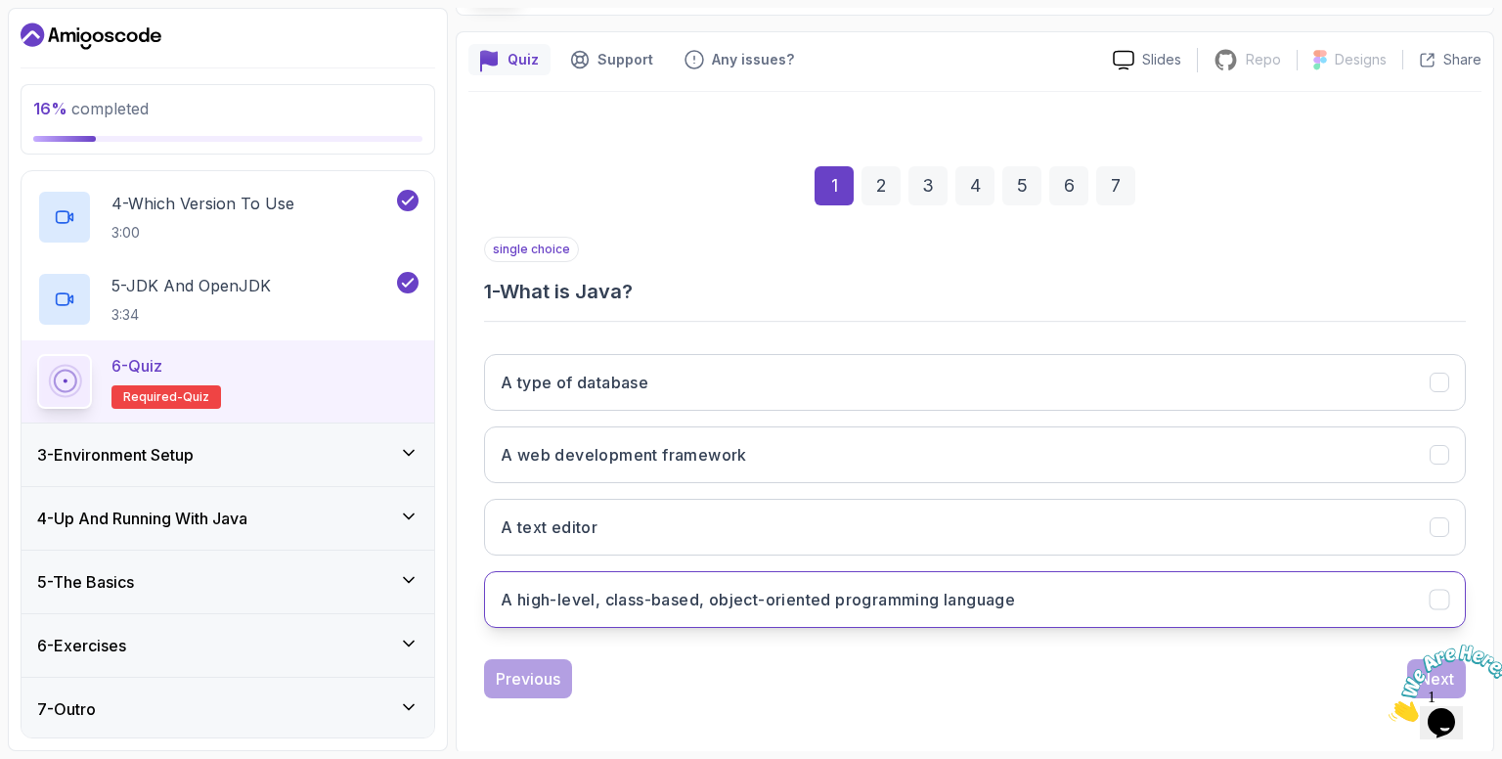
click at [775, 603] on h3 "A high-level, class-based, object-oriented programming language" at bounding box center [758, 599] width 514 height 23
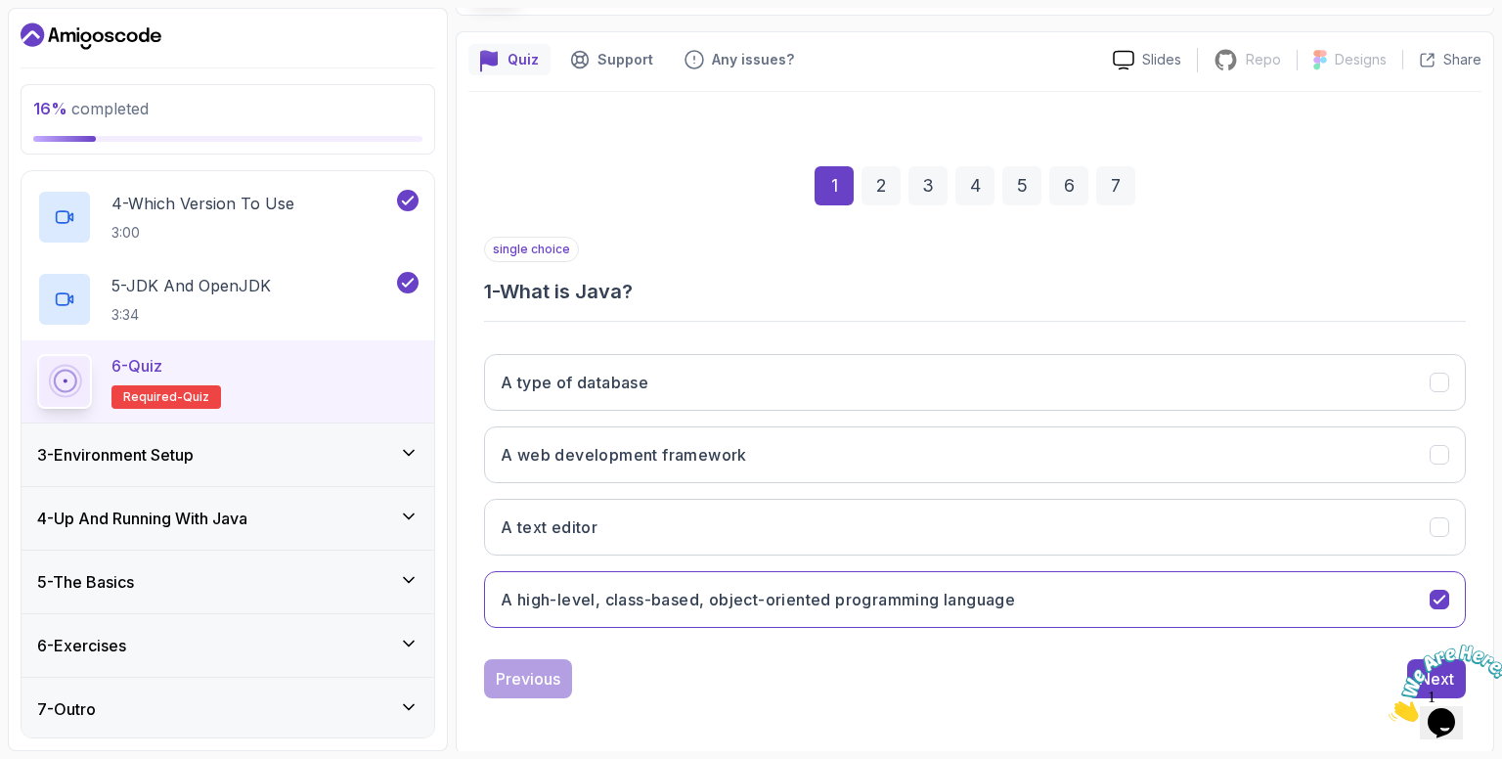
click at [1389, 708] on icon "Close" at bounding box center [1389, 716] width 0 height 17
click at [1438, 659] on button "Next" at bounding box center [1436, 678] width 59 height 39
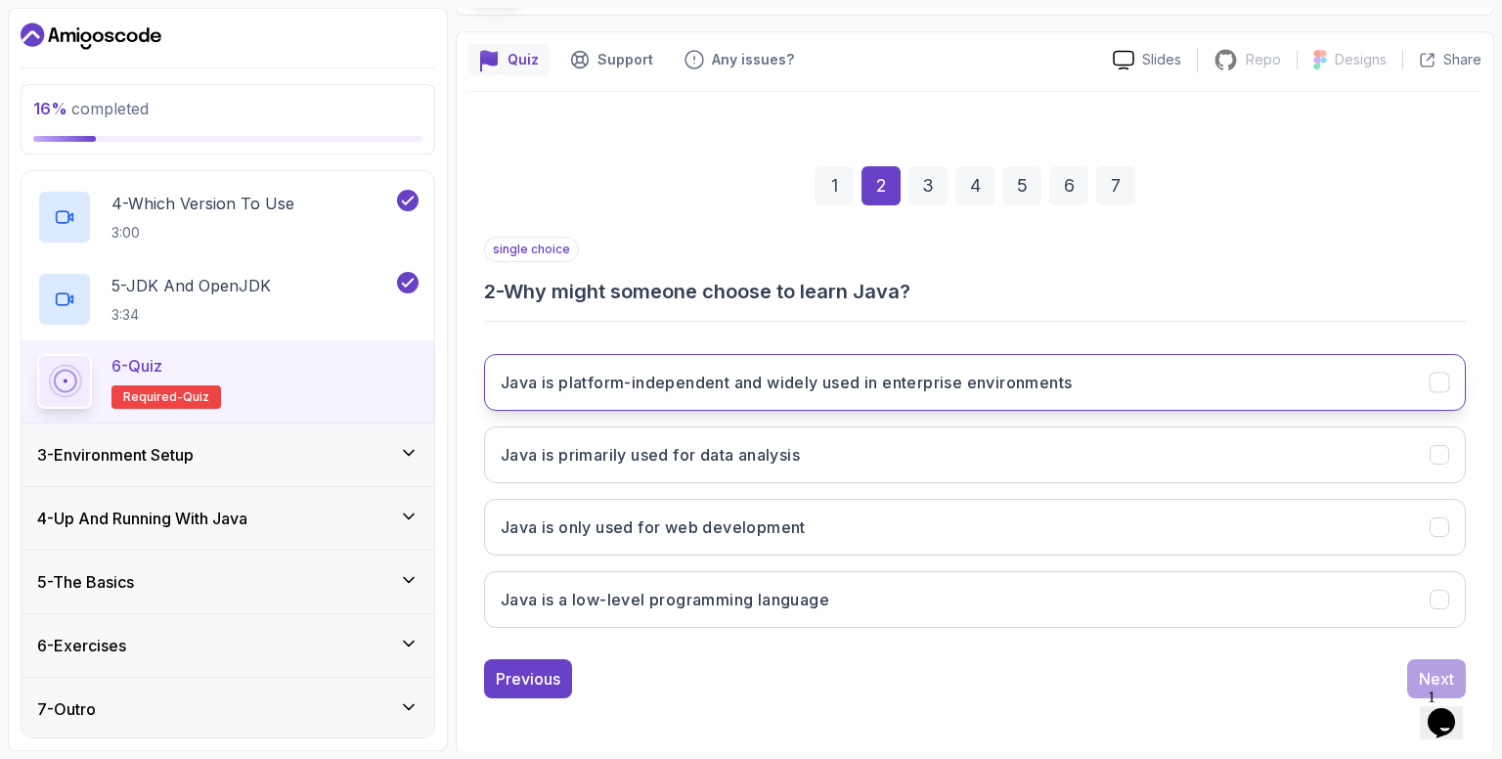
click at [792, 396] on button "Java is platform-independent and widely used in enterprise environments" at bounding box center [975, 382] width 982 height 57
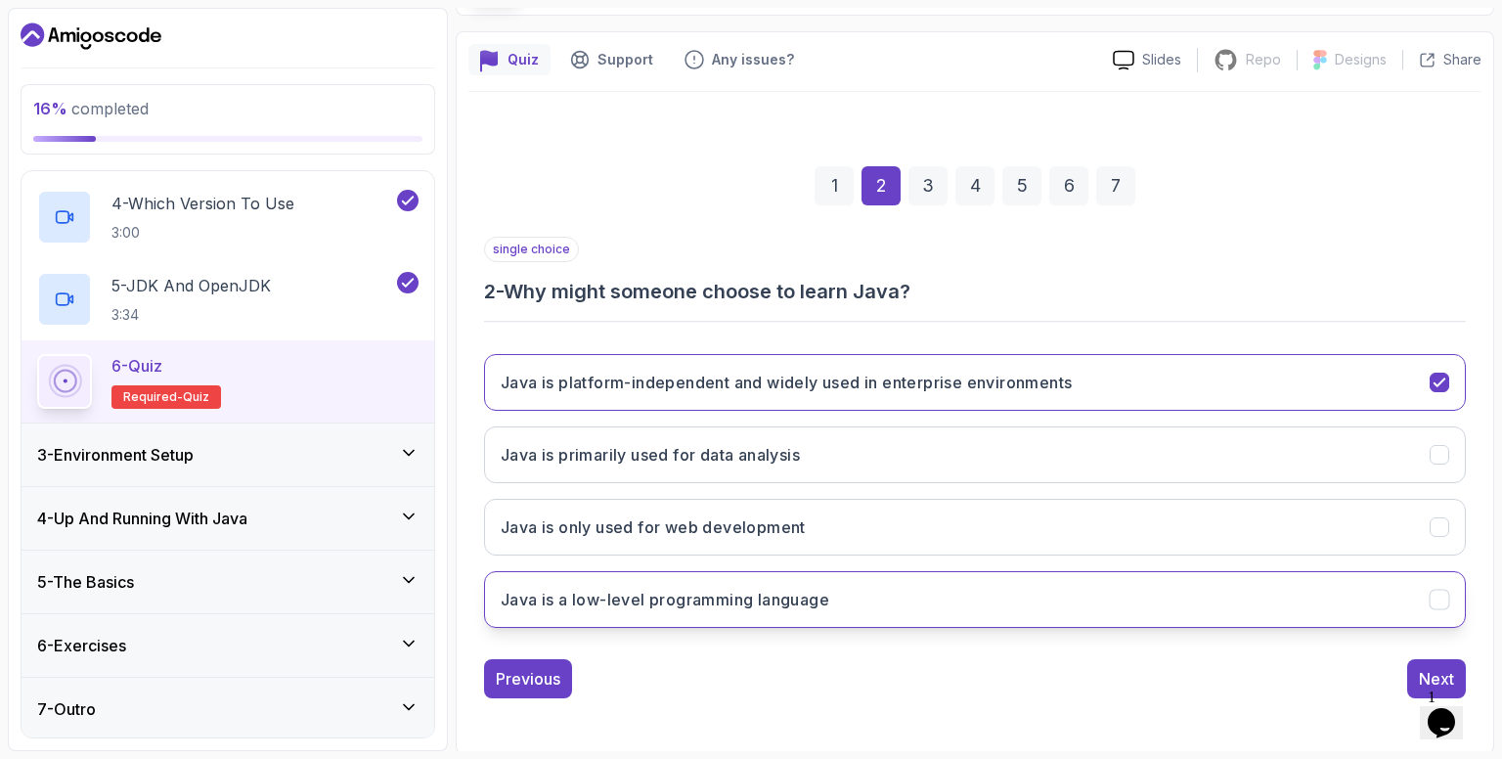
click at [661, 594] on h3 "Java is a low-level programming language" at bounding box center [665, 599] width 329 height 23
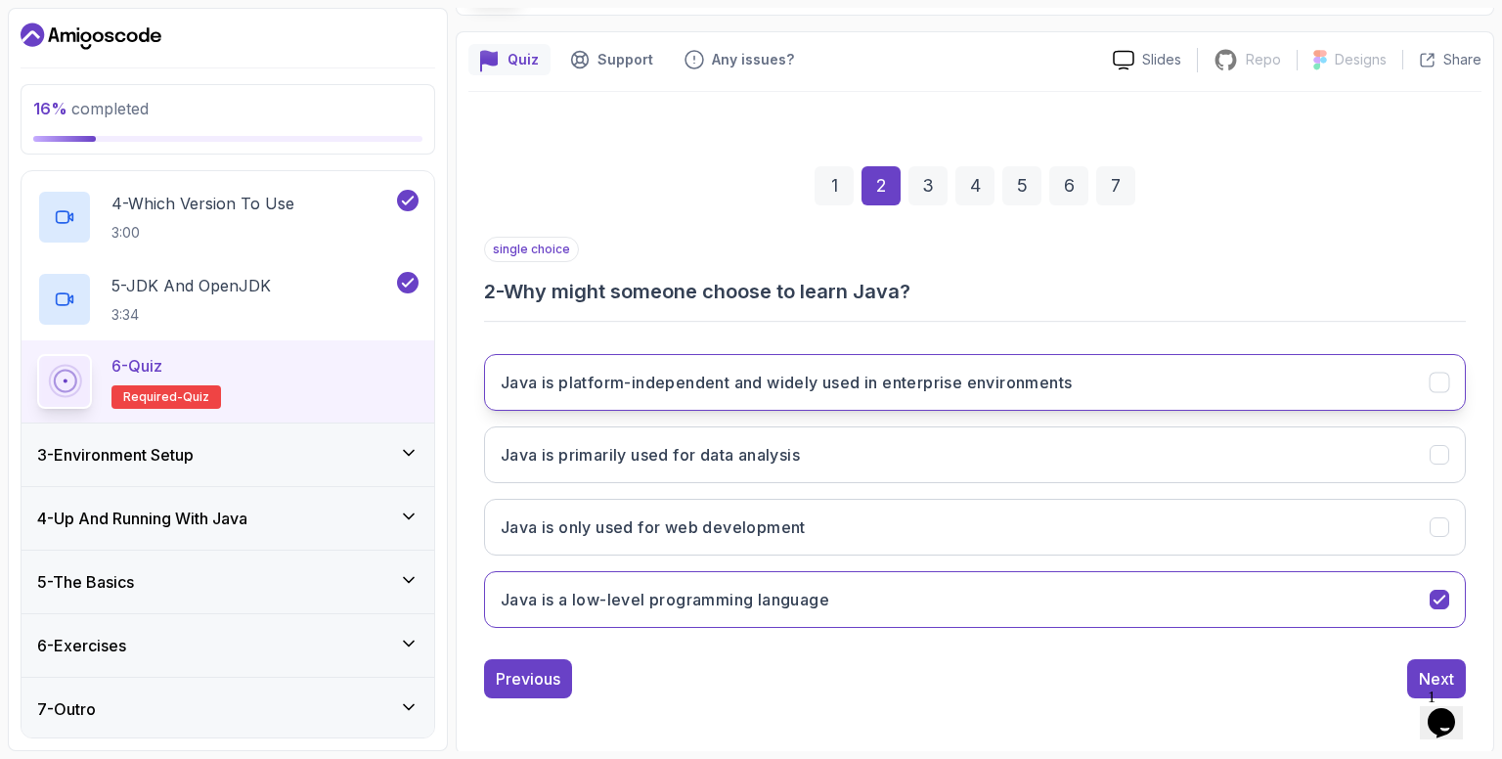
click at [668, 388] on h3 "Java is platform-independent and widely used in enterprise environments" at bounding box center [786, 382] width 571 height 23
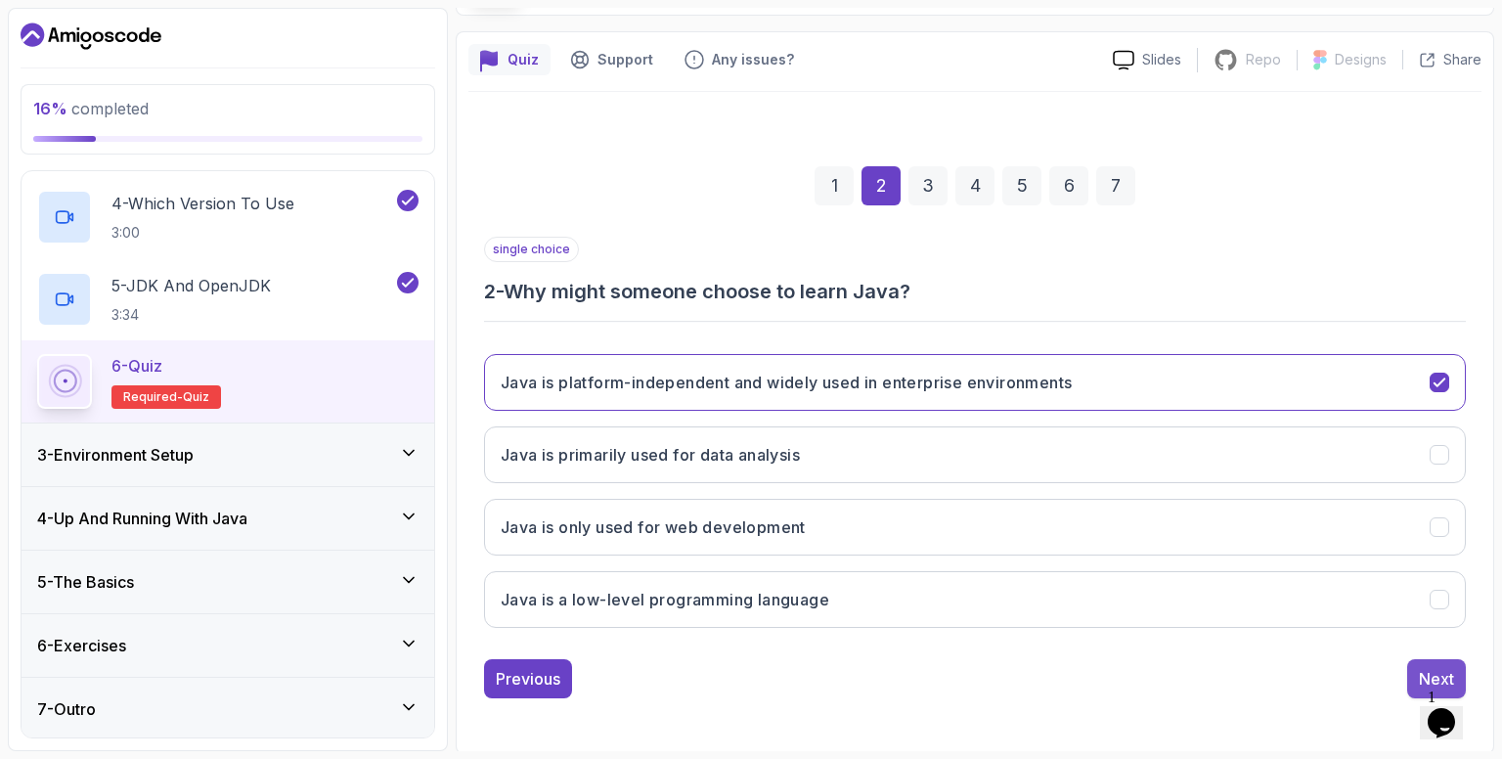
click at [1438, 667] on div "Next" at bounding box center [1436, 678] width 35 height 23
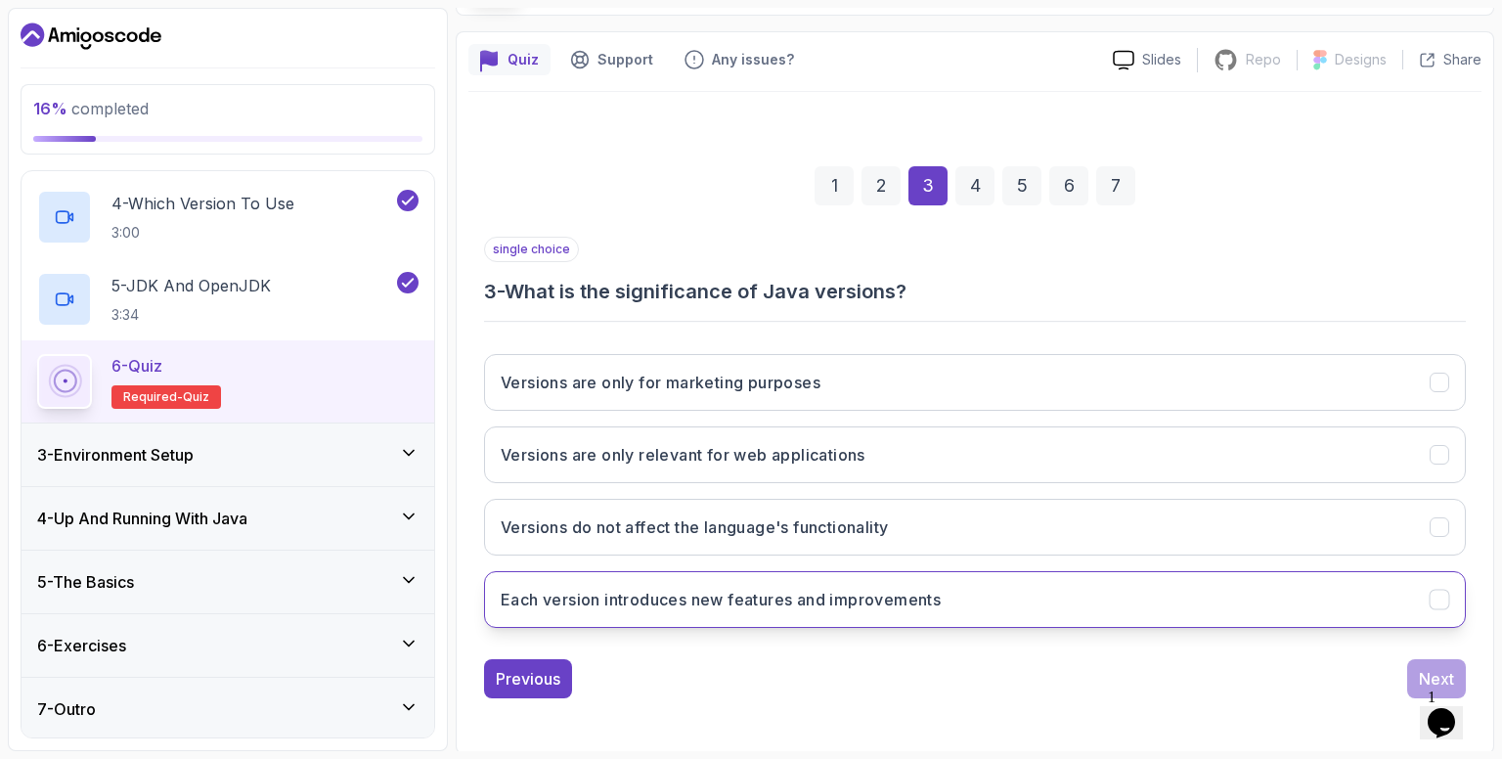
click at [738, 610] on button "Each version introduces new features and improvements" at bounding box center [975, 599] width 982 height 57
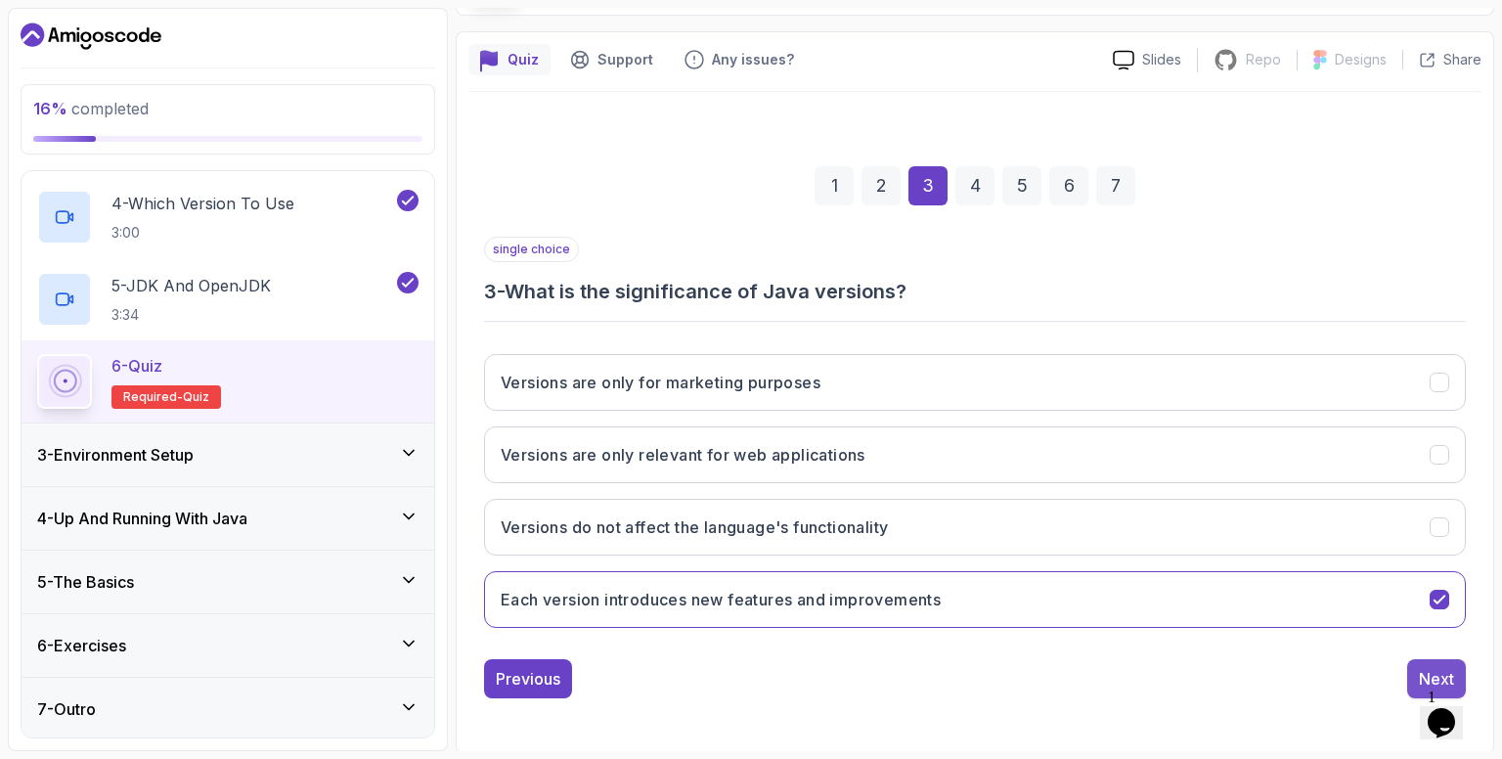
click at [1418, 666] on button "Next" at bounding box center [1436, 678] width 59 height 39
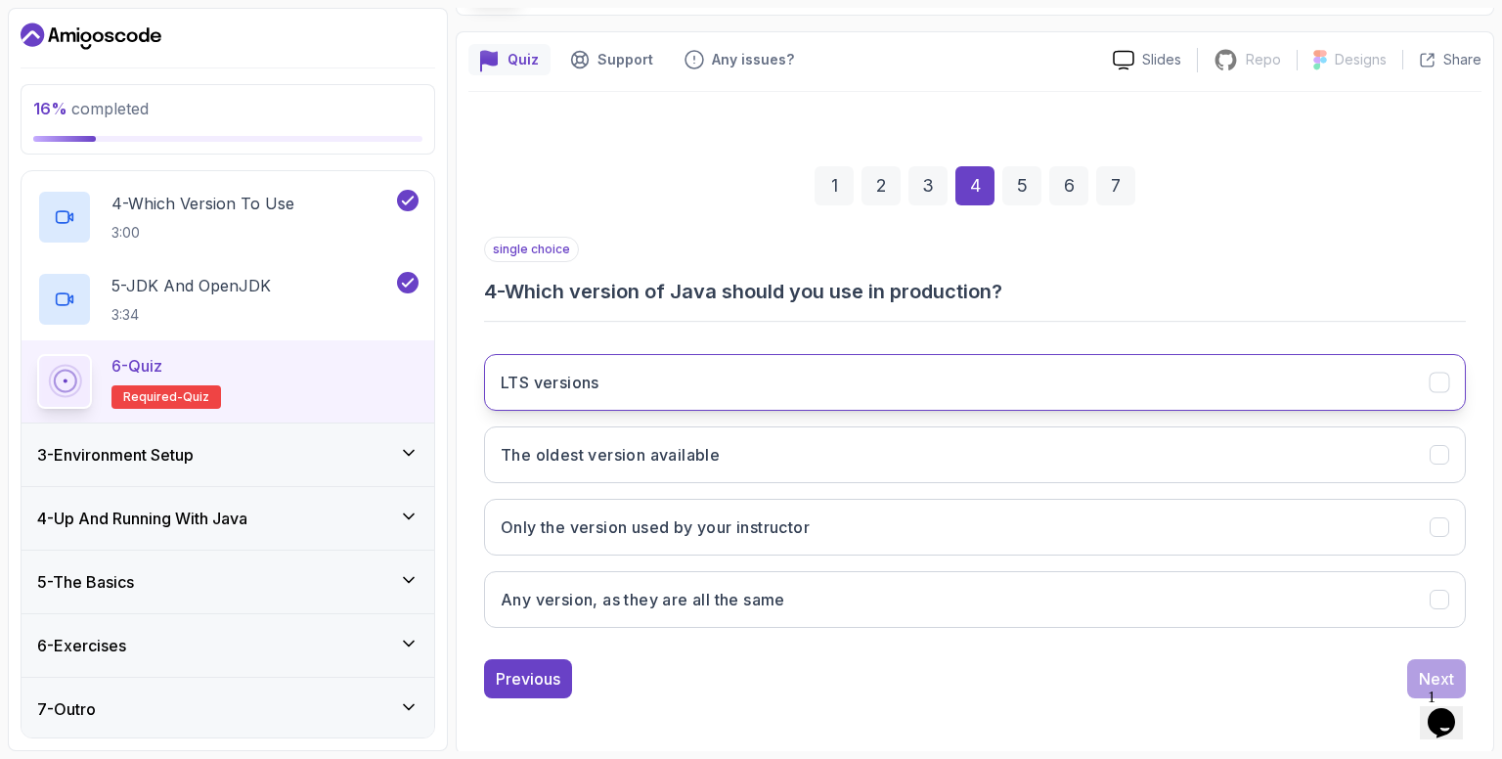
click at [553, 385] on h3 "LTS versions" at bounding box center [550, 382] width 99 height 23
click at [1432, 667] on div "Next" at bounding box center [1436, 678] width 35 height 23
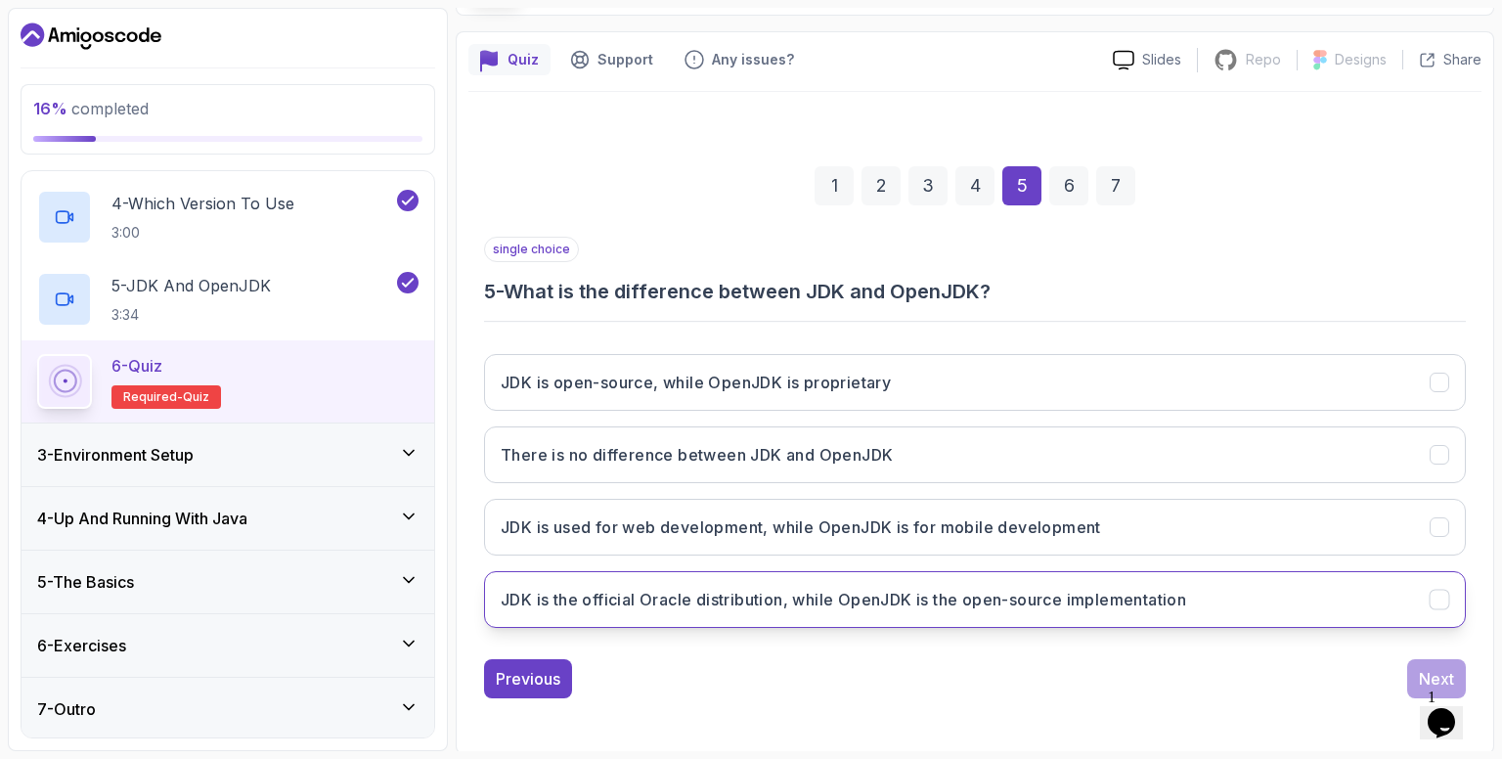
click at [785, 603] on h3 "JDK is the official Oracle distribution, while OpenJDK is the open-source imple…" at bounding box center [844, 599] width 686 height 23
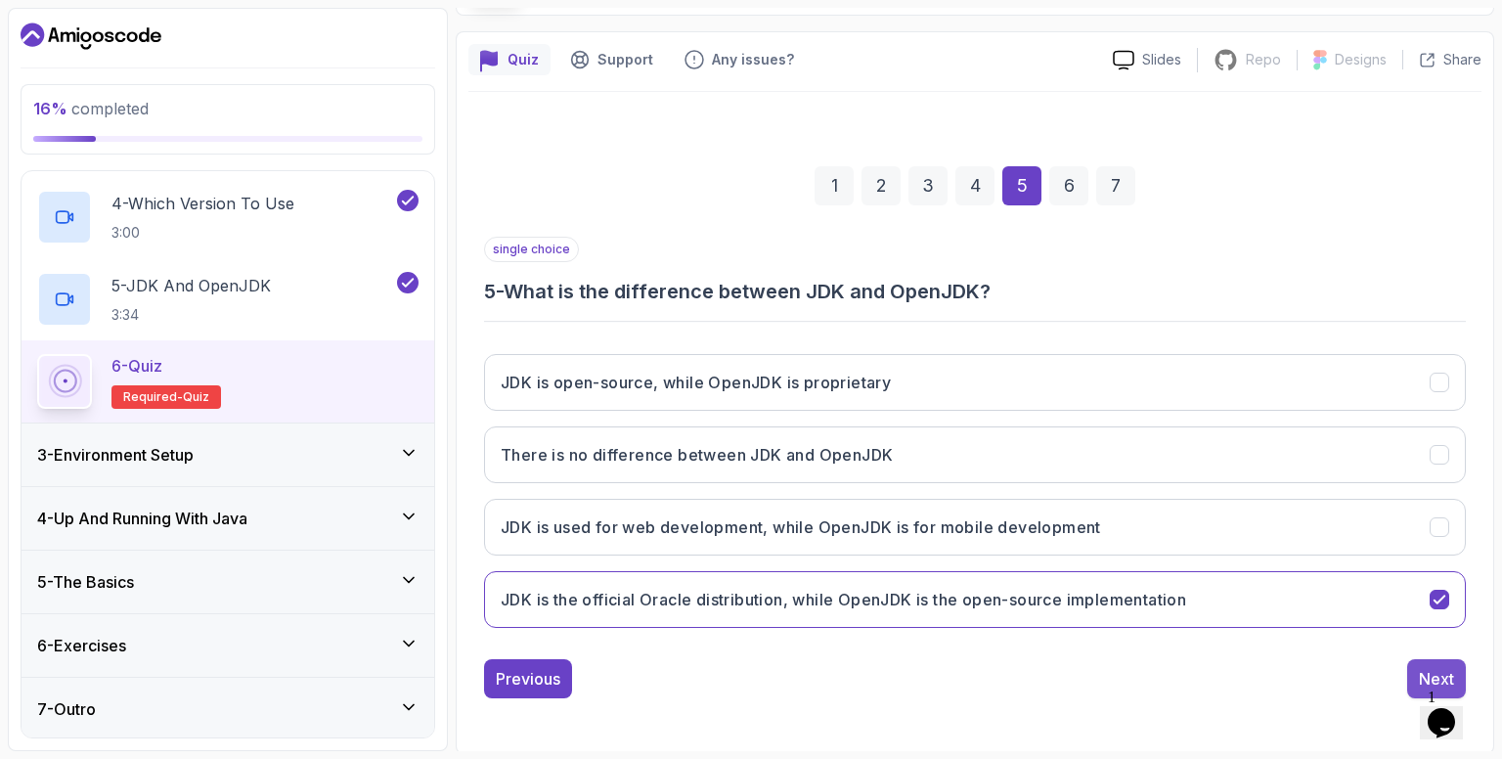
click at [1419, 672] on div "Next" at bounding box center [1436, 678] width 35 height 23
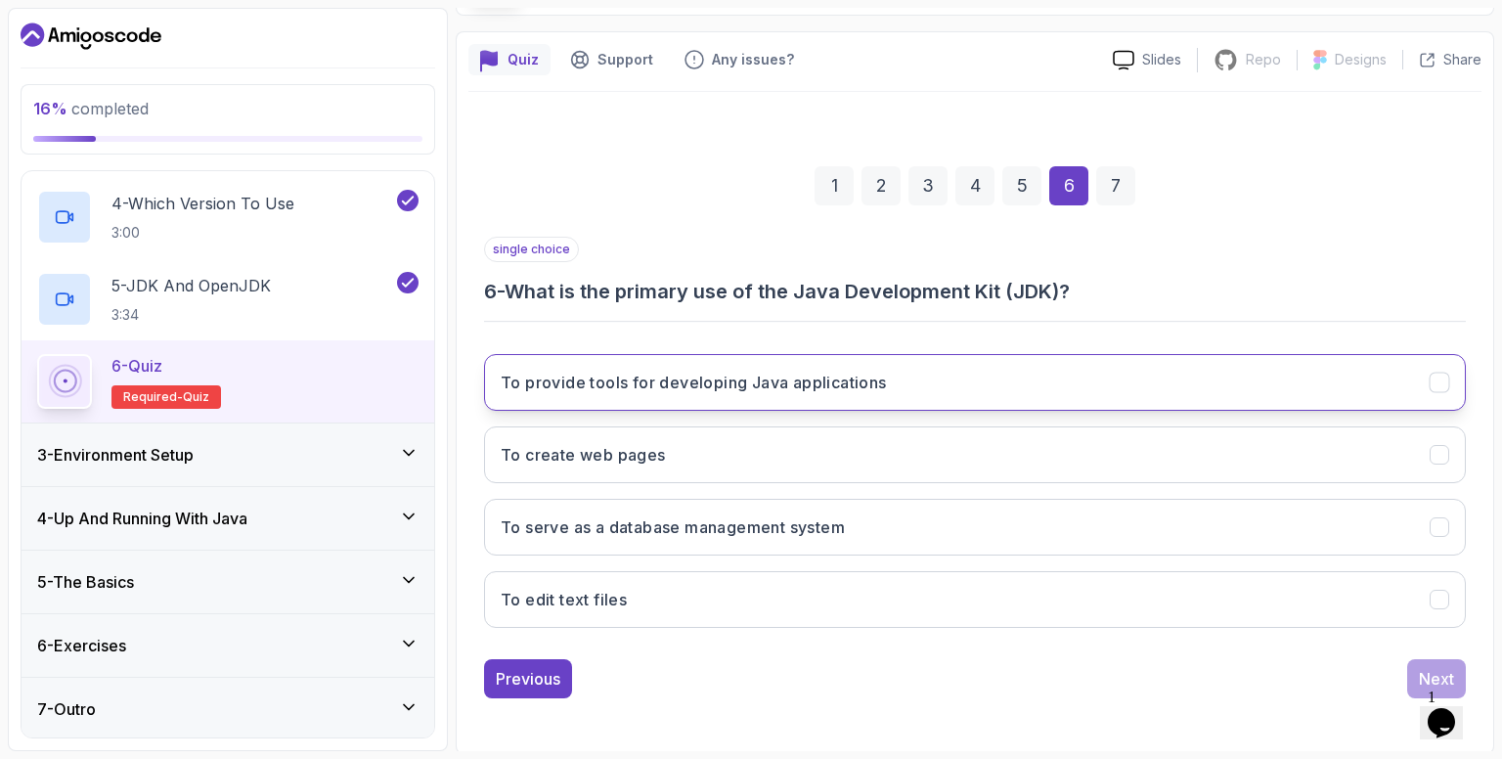
click at [630, 384] on h3 "To provide tools for developing Java applications" at bounding box center [694, 382] width 386 height 23
click at [1428, 674] on div "Next" at bounding box center [1436, 678] width 35 height 23
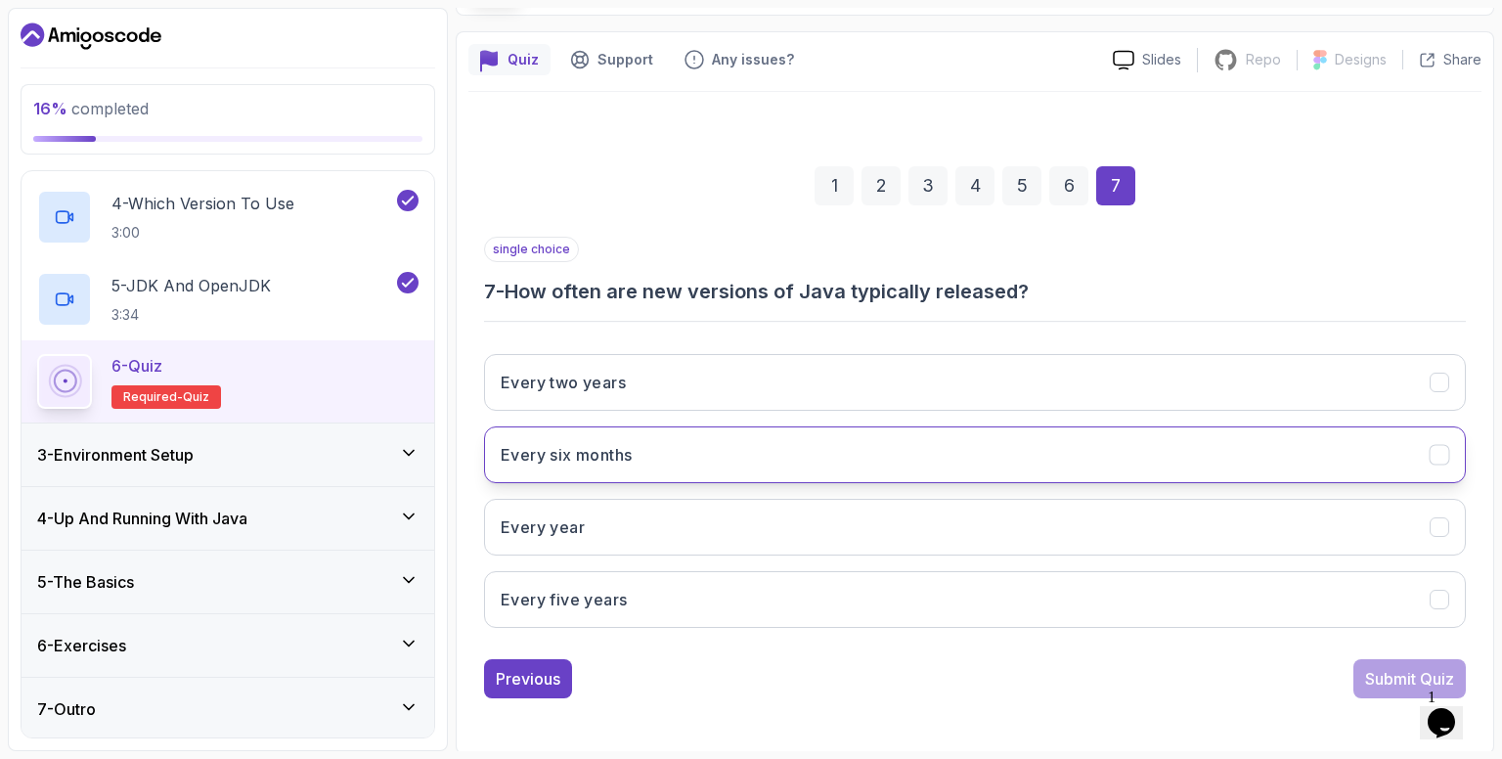
click at [654, 456] on button "Every six months" at bounding box center [975, 454] width 982 height 57
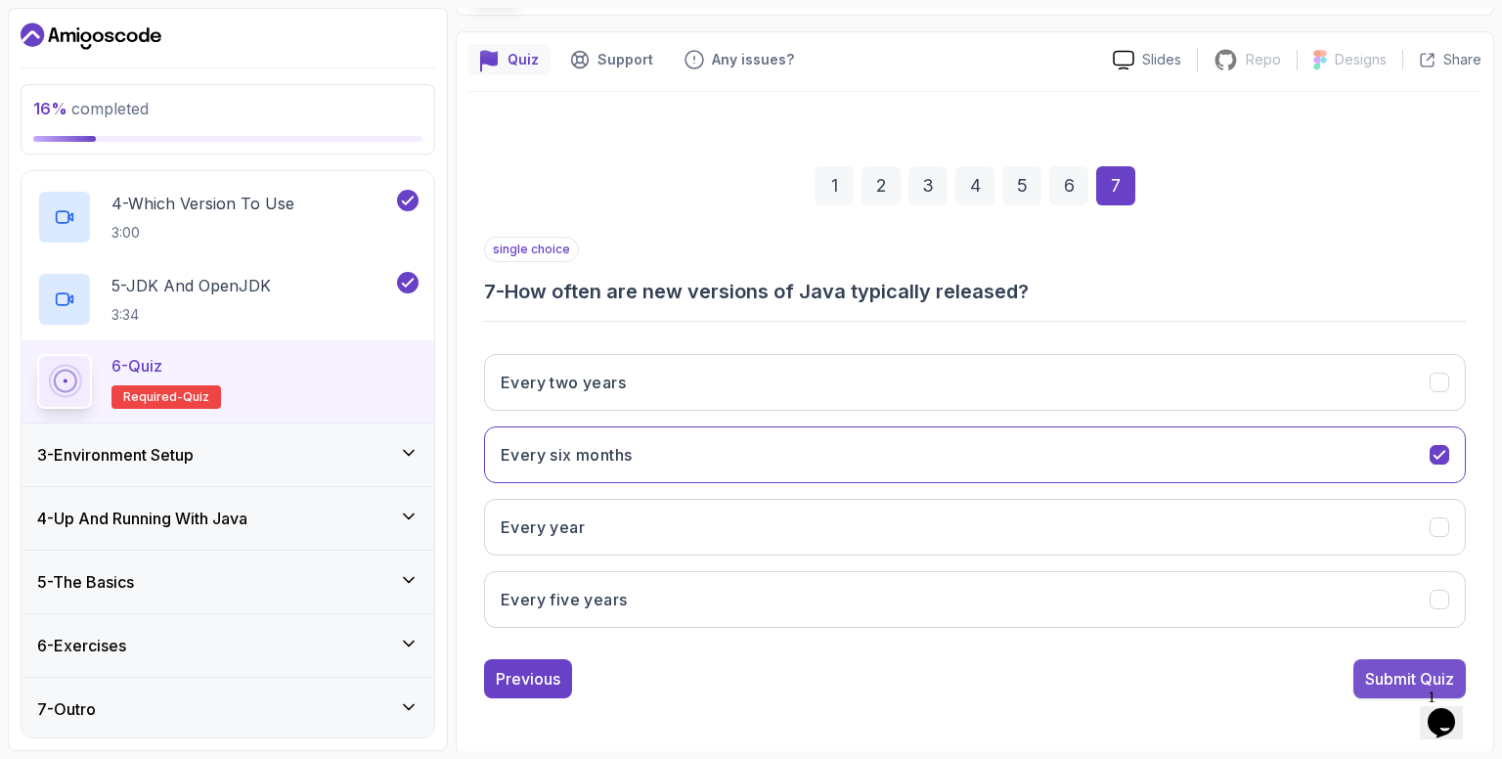
click at [1393, 674] on div "Submit Quiz" at bounding box center [1409, 678] width 89 height 23
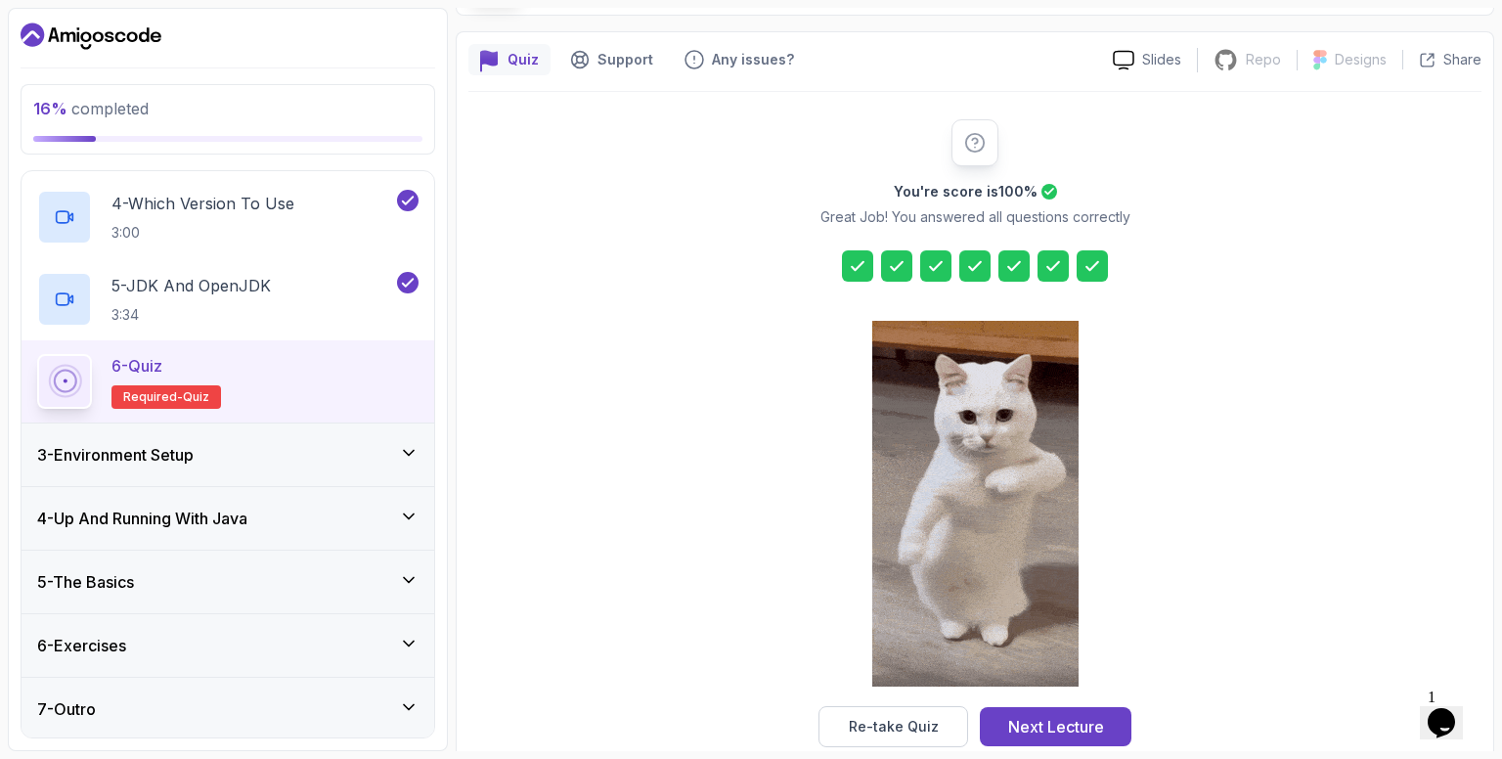
scroll to position [177, 0]
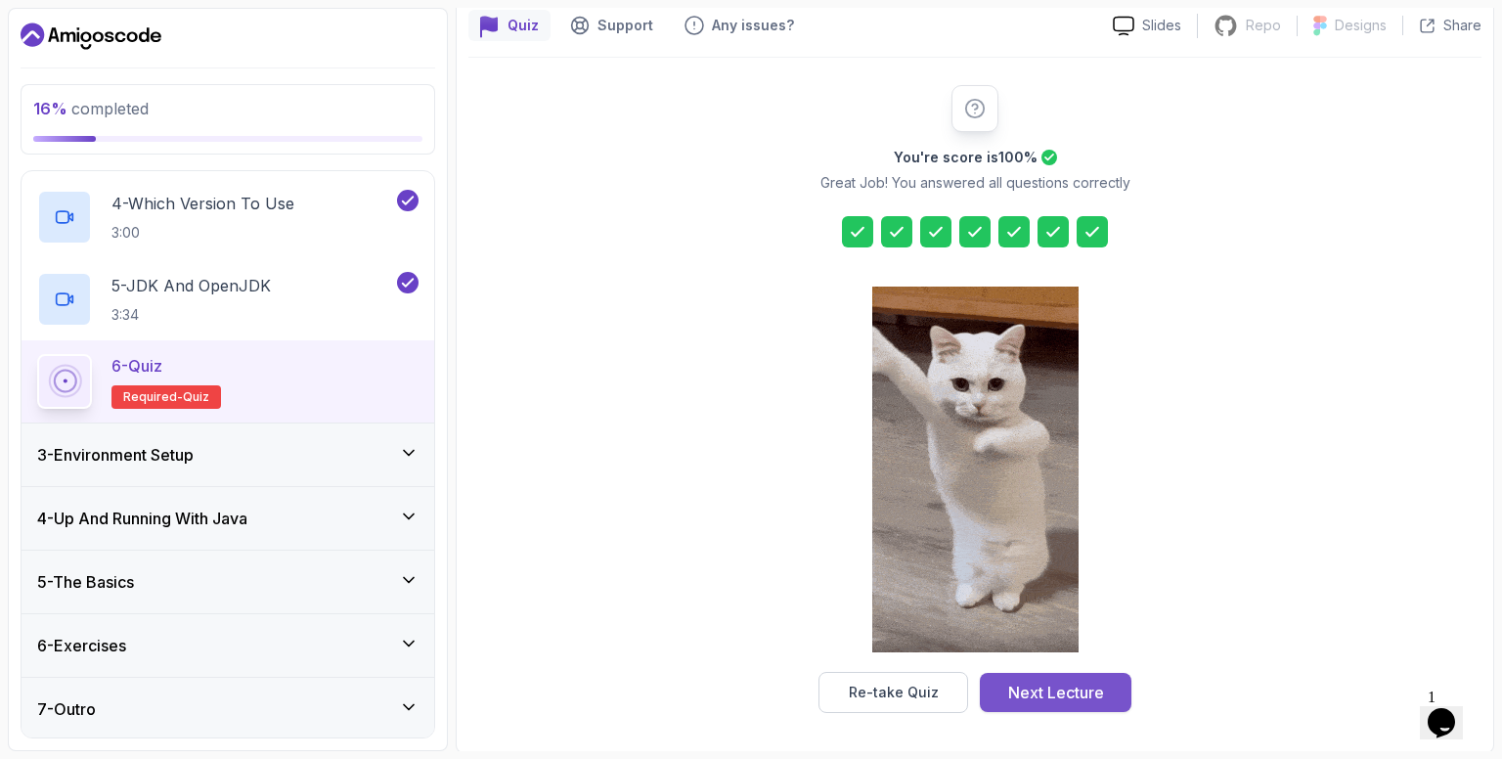
click at [1082, 686] on div "Next Lecture" at bounding box center [1056, 692] width 96 height 23
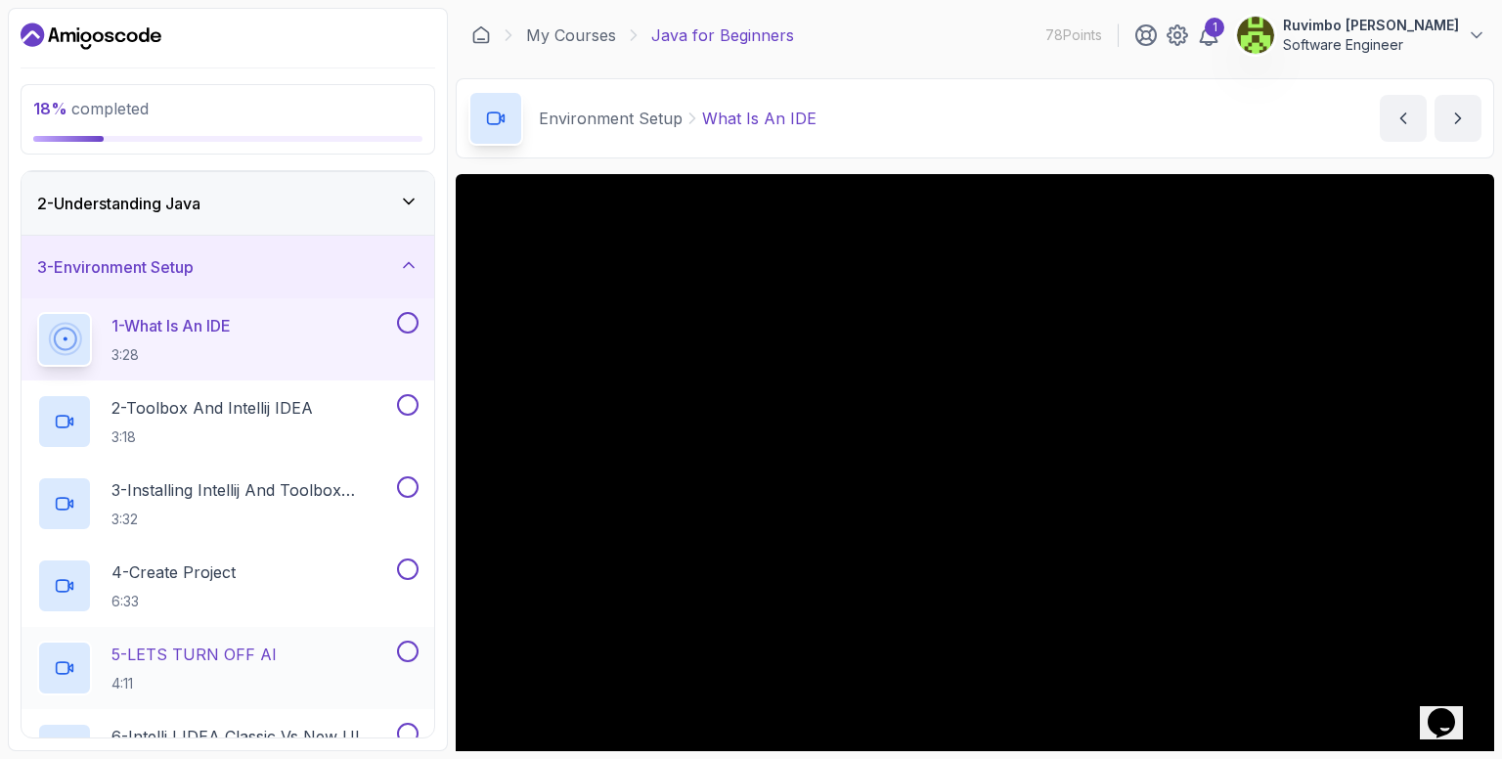
scroll to position [59, 0]
